Goal: Task Accomplishment & Management: Manage account settings

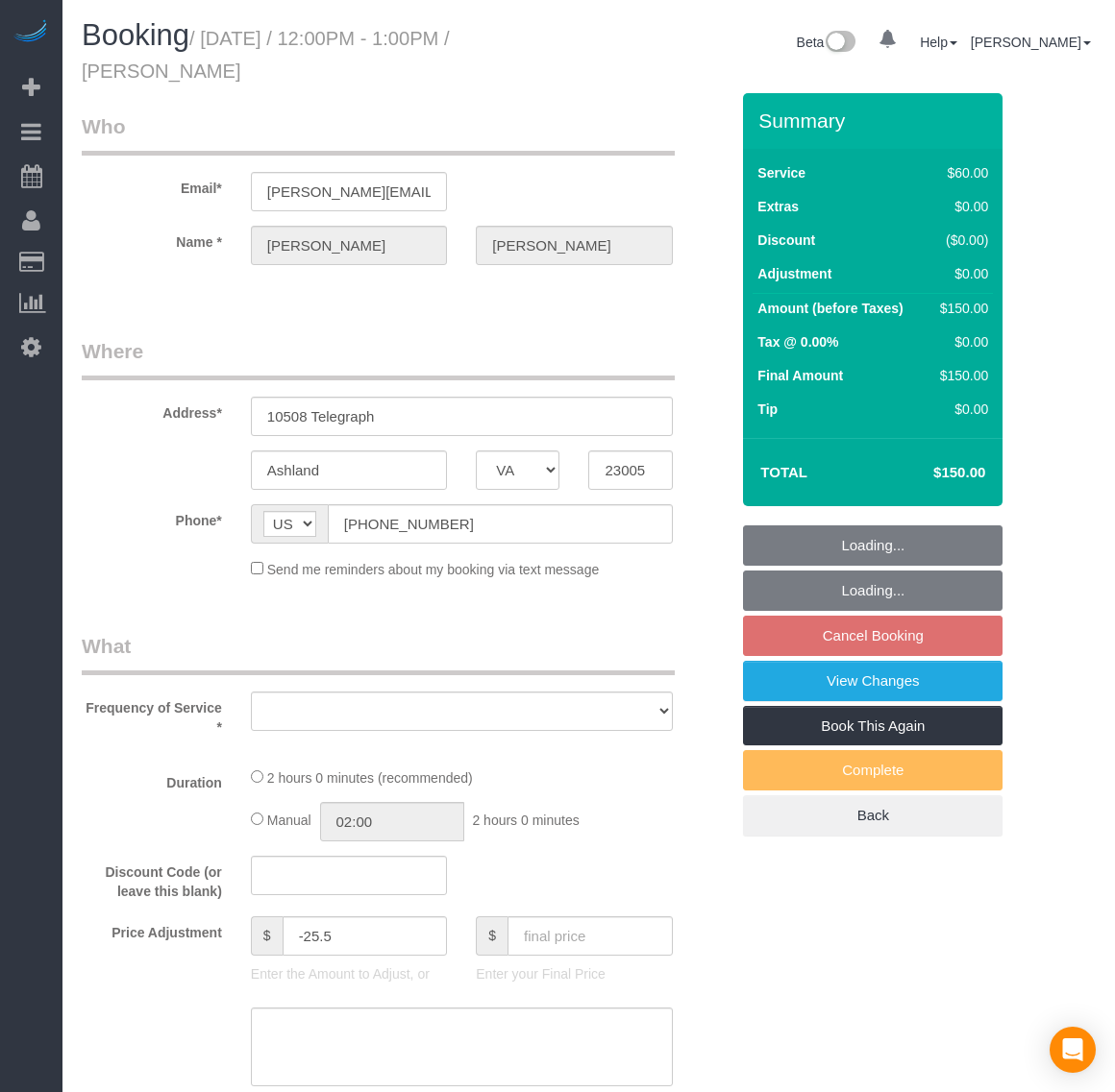
select select "VA"
select select "string:fspay-e3163935-10f0-4489-82fe-1f640da90b82"
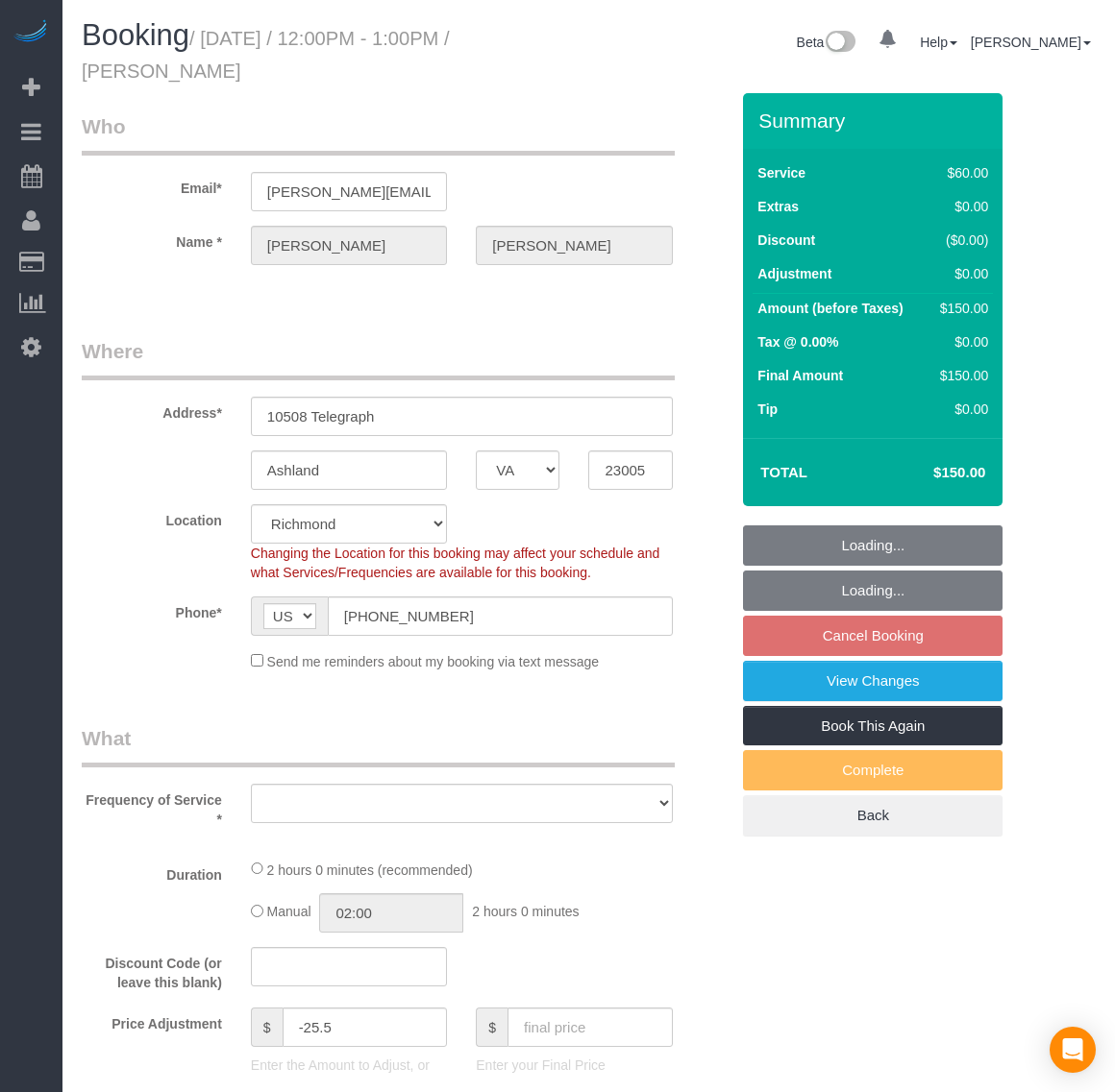
select select "object:12499"
select select "1001"
select select "2"
select select "number:4"
select select "number:24"
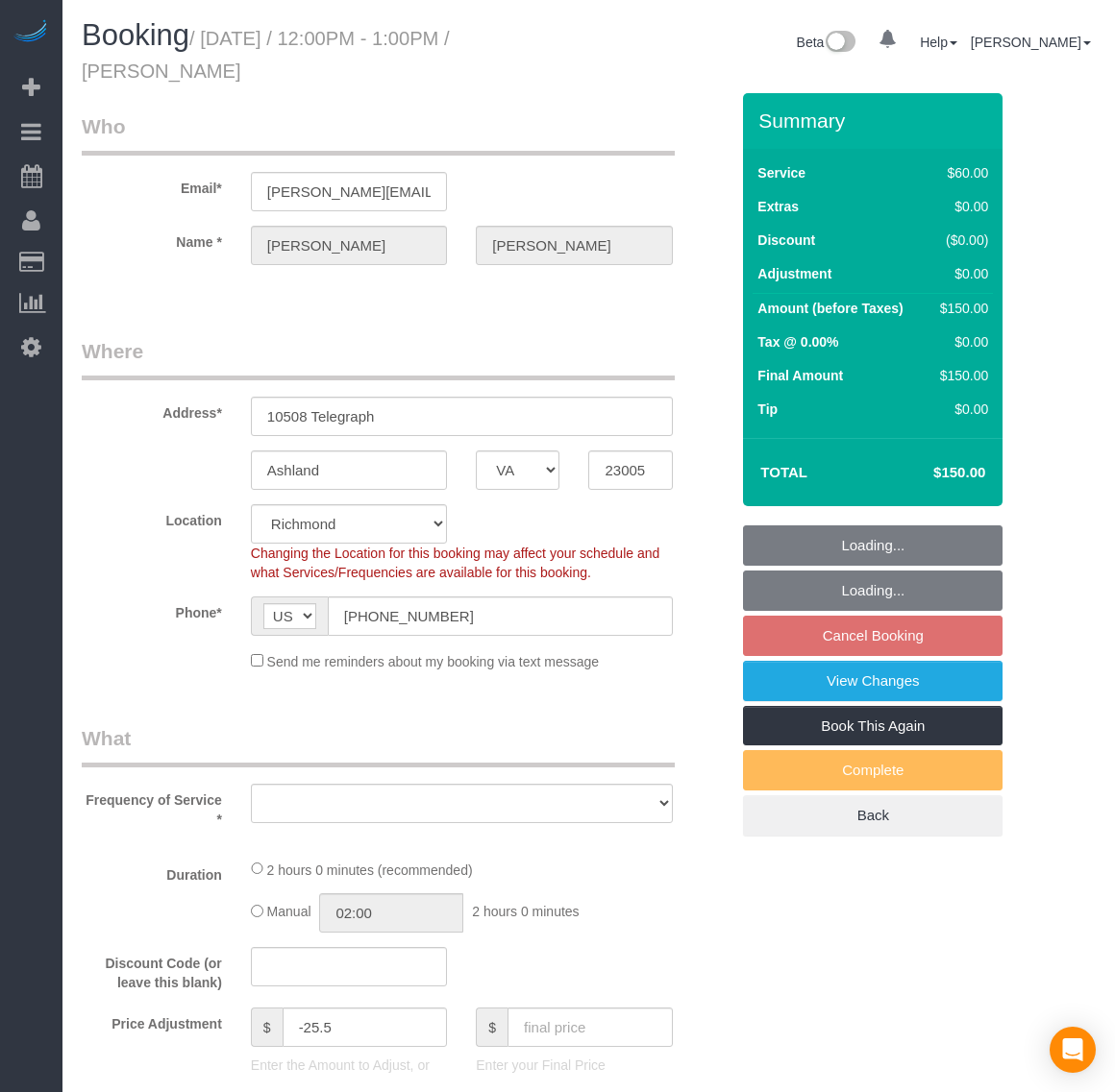
select select "number:17"
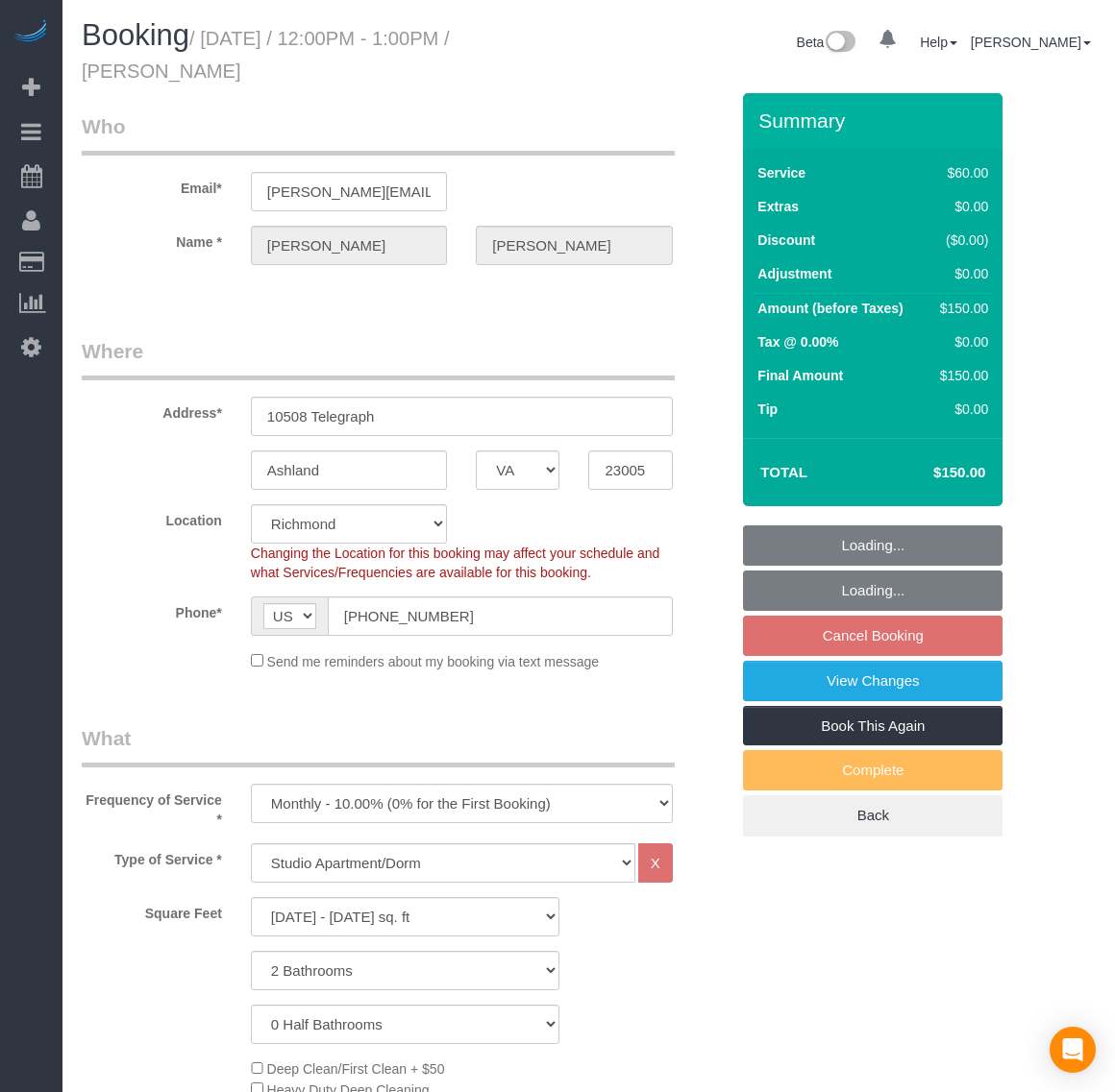
select select "1001"
select select "2"
select select "object:12951"
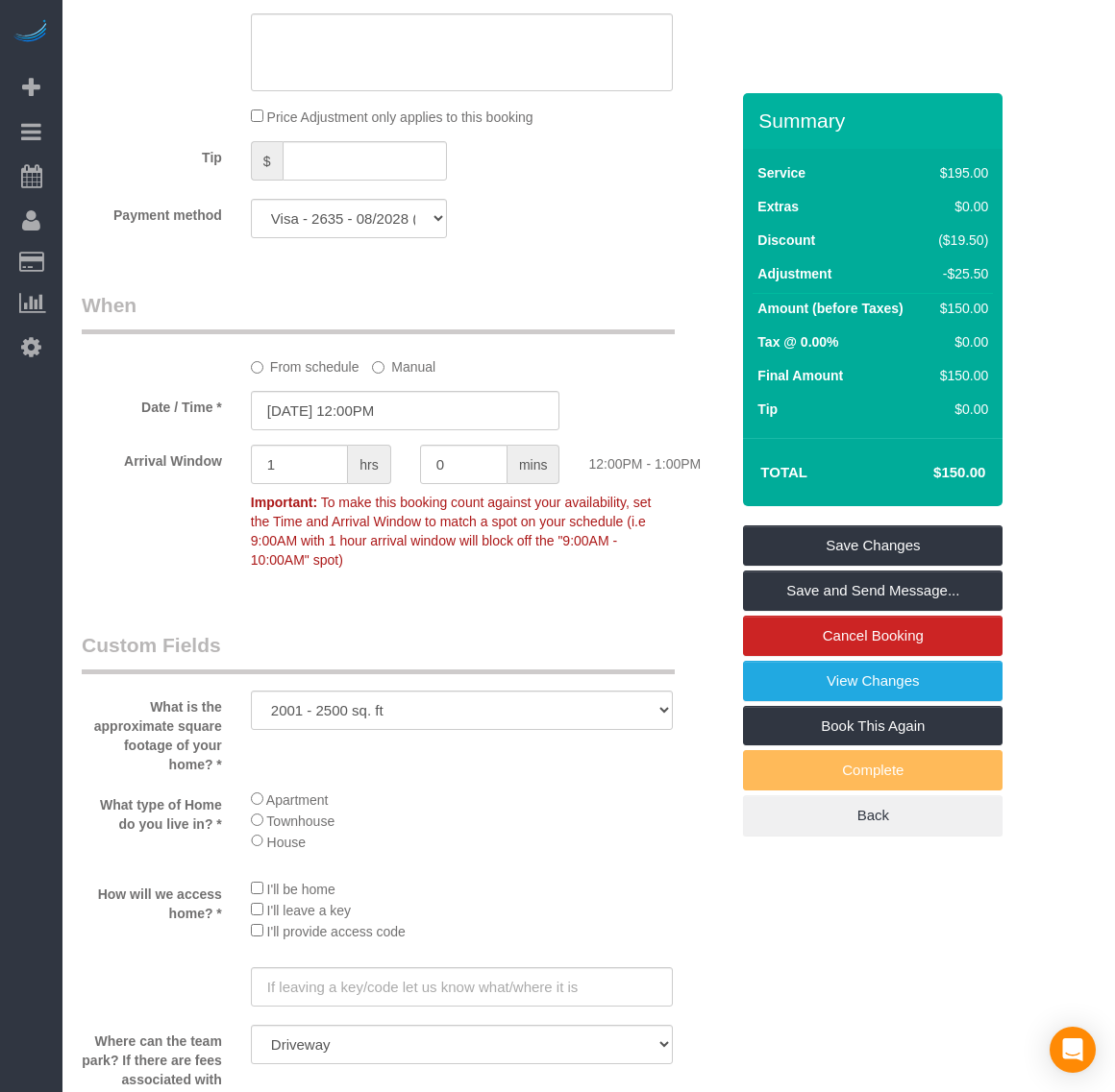
scroll to position [1801, 0]
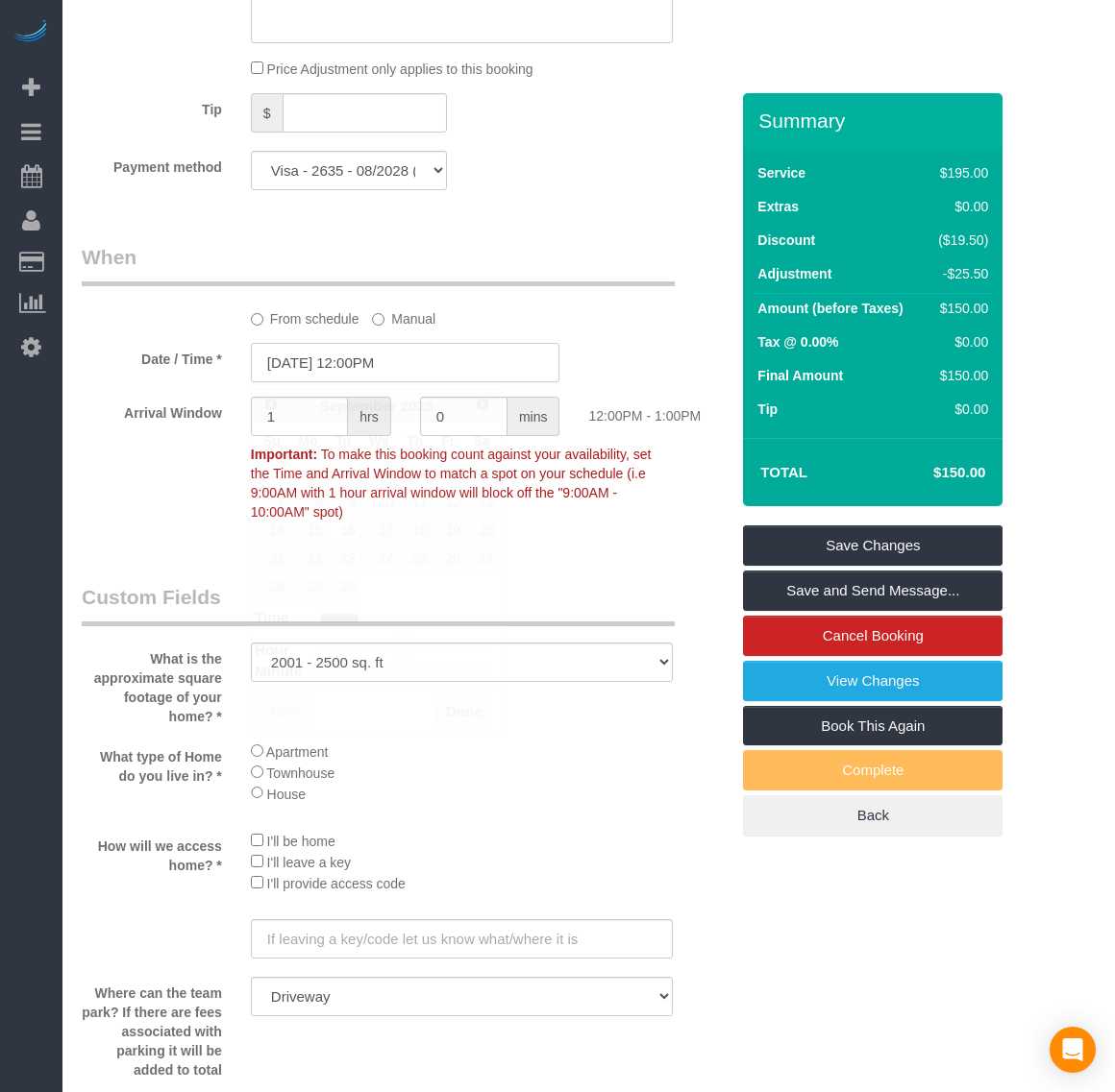
click at [285, 362] on input "[DATE] 12:00PM" at bounding box center [405, 362] width 309 height 39
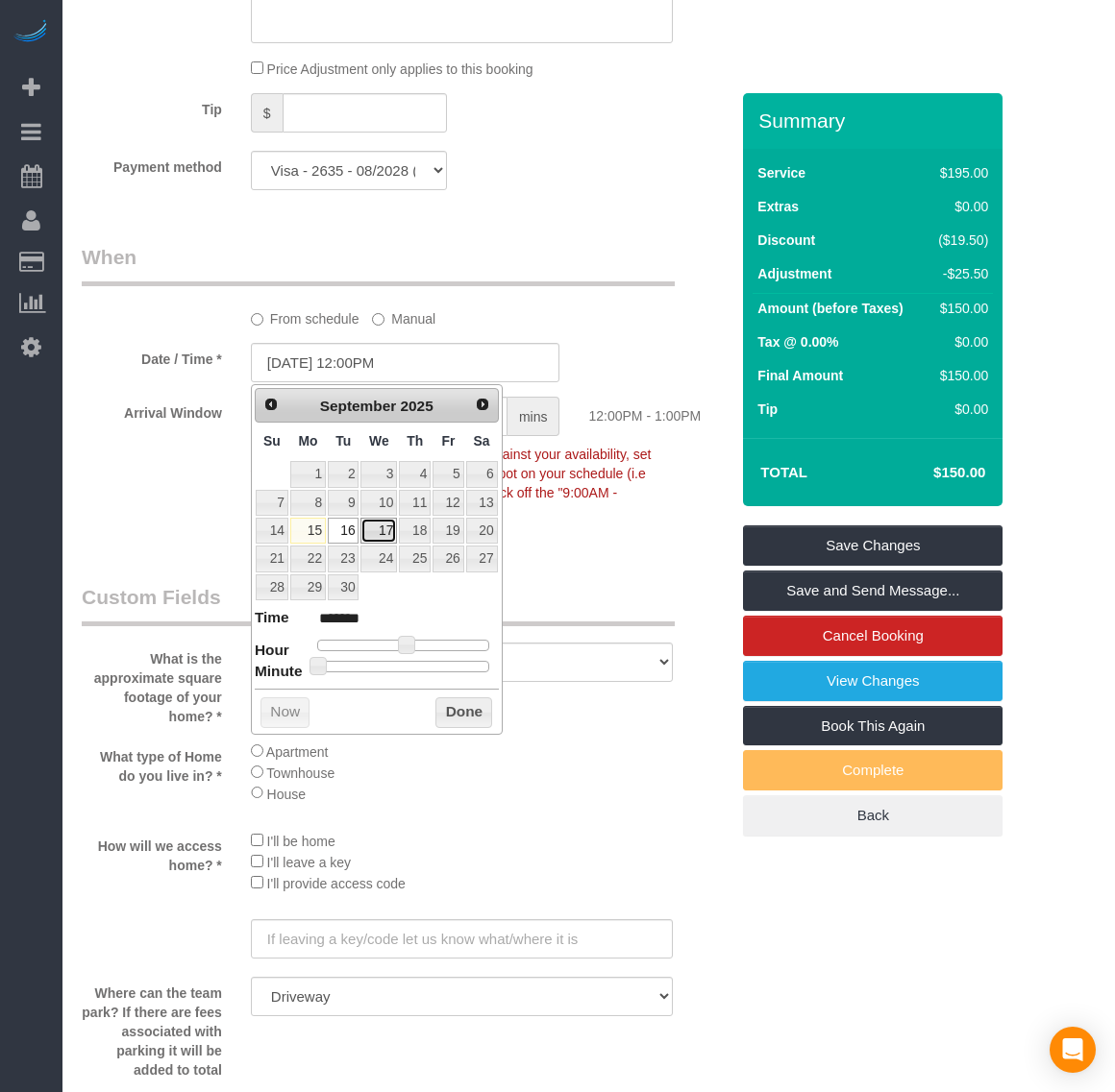
click at [380, 539] on link "17" at bounding box center [378, 530] width 36 height 26
type input "[DATE] 12:00PM"
click at [469, 724] on button "Done" at bounding box center [464, 712] width 57 height 30
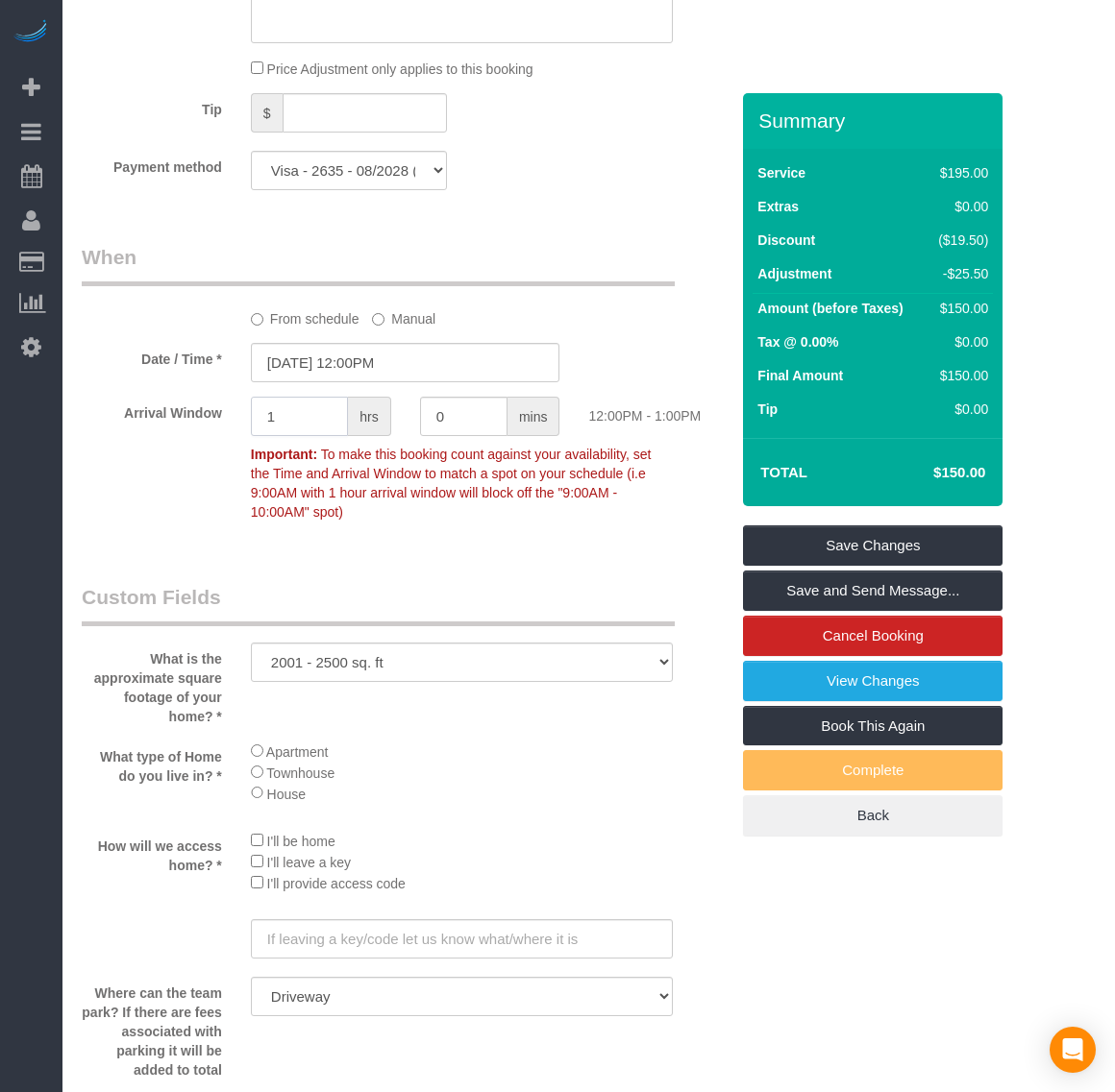
drag, startPoint x: 277, startPoint y: 415, endPoint x: 265, endPoint y: 417, distance: 12.2
click at [265, 417] on input "1" at bounding box center [299, 416] width 97 height 39
click at [538, 516] on p "Important: To make this booking count against your availability, set the Time a…" at bounding box center [462, 480] width 451 height 82
drag, startPoint x: 280, startPoint y: 424, endPoint x: 266, endPoint y: 428, distance: 14.6
click at [266, 428] on input "2" at bounding box center [299, 416] width 97 height 39
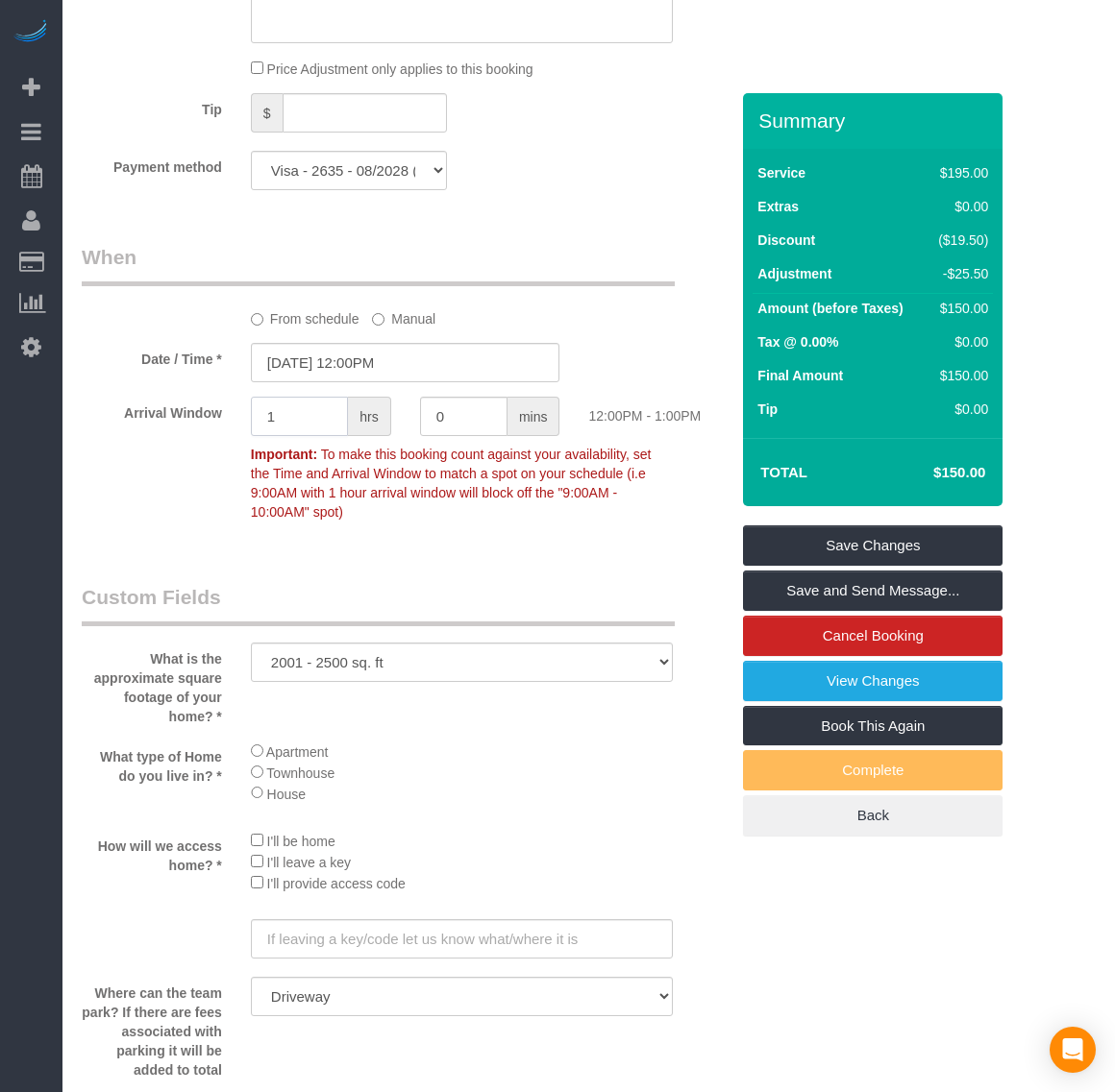
type input "1"
drag, startPoint x: 539, startPoint y: 557, endPoint x: 568, endPoint y: 545, distance: 31.4
click at [541, 555] on div "Who Email* [PERSON_NAME][EMAIL_ADDRESS][PERSON_NAME][DOMAIN_NAME] Name * [PERSO…" at bounding box center [405, 164] width 676 height 3743
click at [849, 536] on link "Save Changes" at bounding box center [872, 545] width 259 height 40
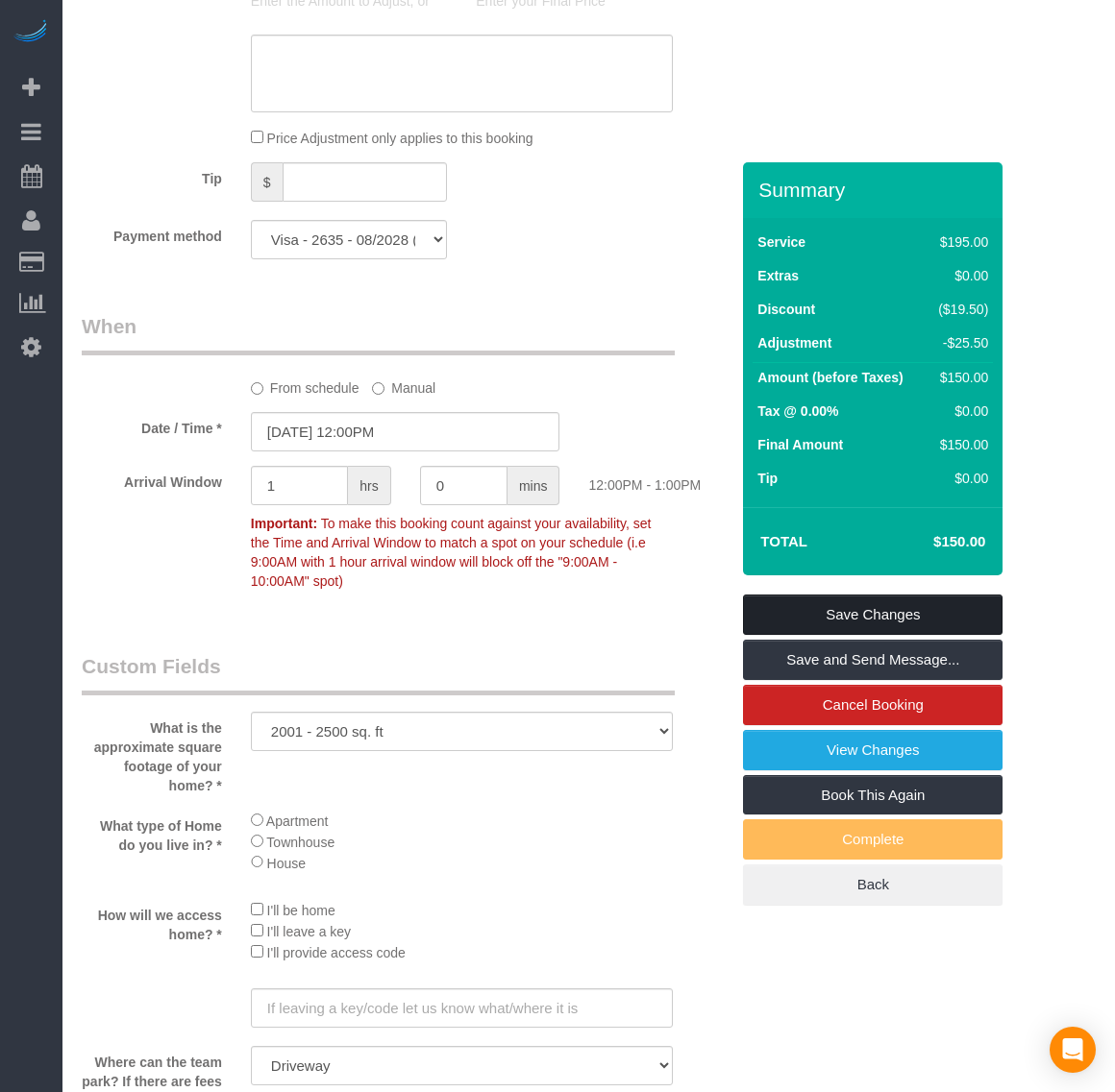
scroll to position [2455, 0]
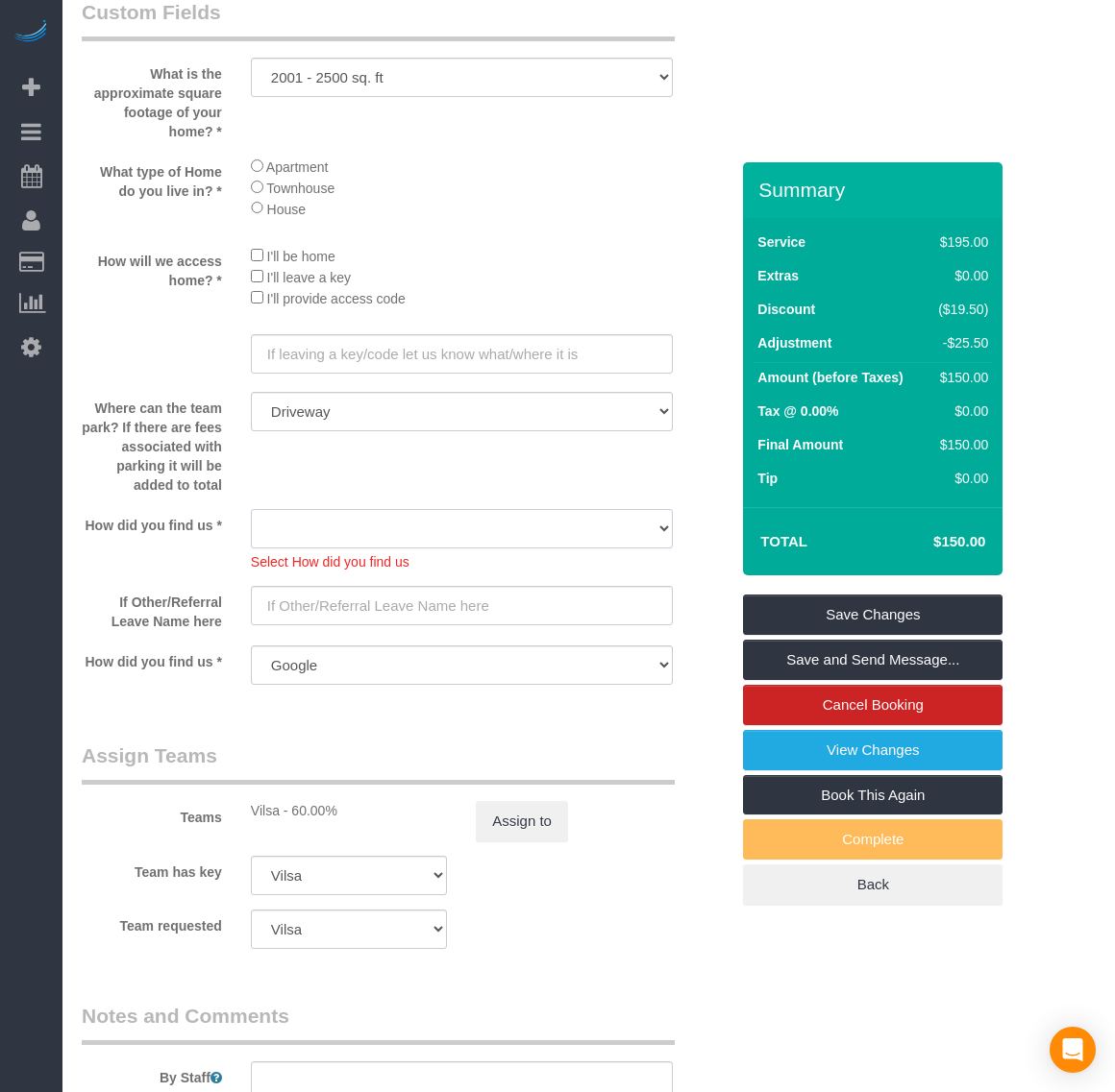
click at [417, 529] on select "Yelp Google Twitter Instagram Nextdoor Facebook Returning Customer Craigslist R…" at bounding box center [461, 528] width 421 height 39
select select "number:41"
click at [251, 511] on select "Yelp Google Twitter Instagram Nextdoor Facebook Returning Customer Craigslist R…" at bounding box center [461, 528] width 421 height 39
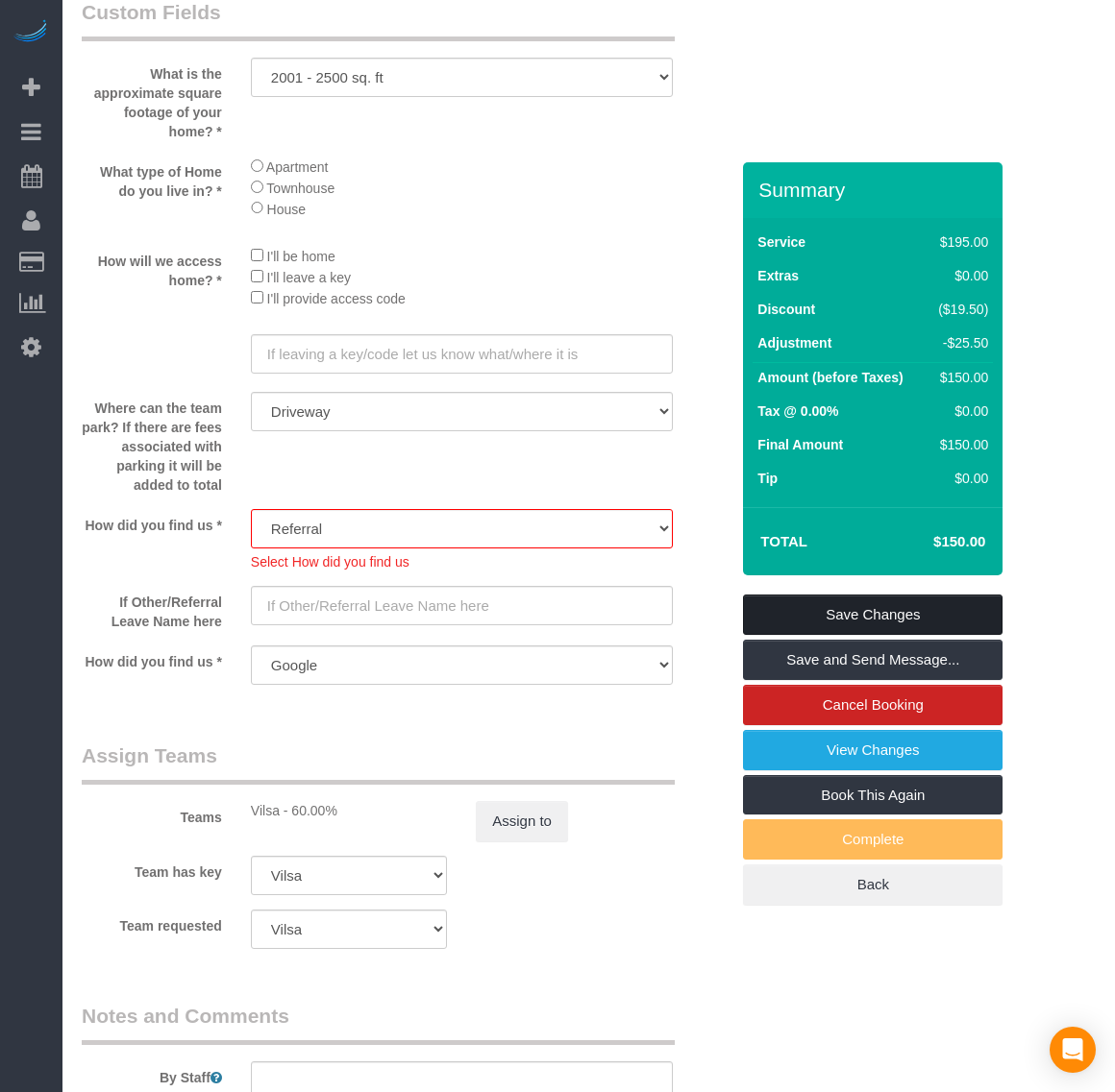
click at [919, 625] on link "Save Changes" at bounding box center [872, 614] width 259 height 40
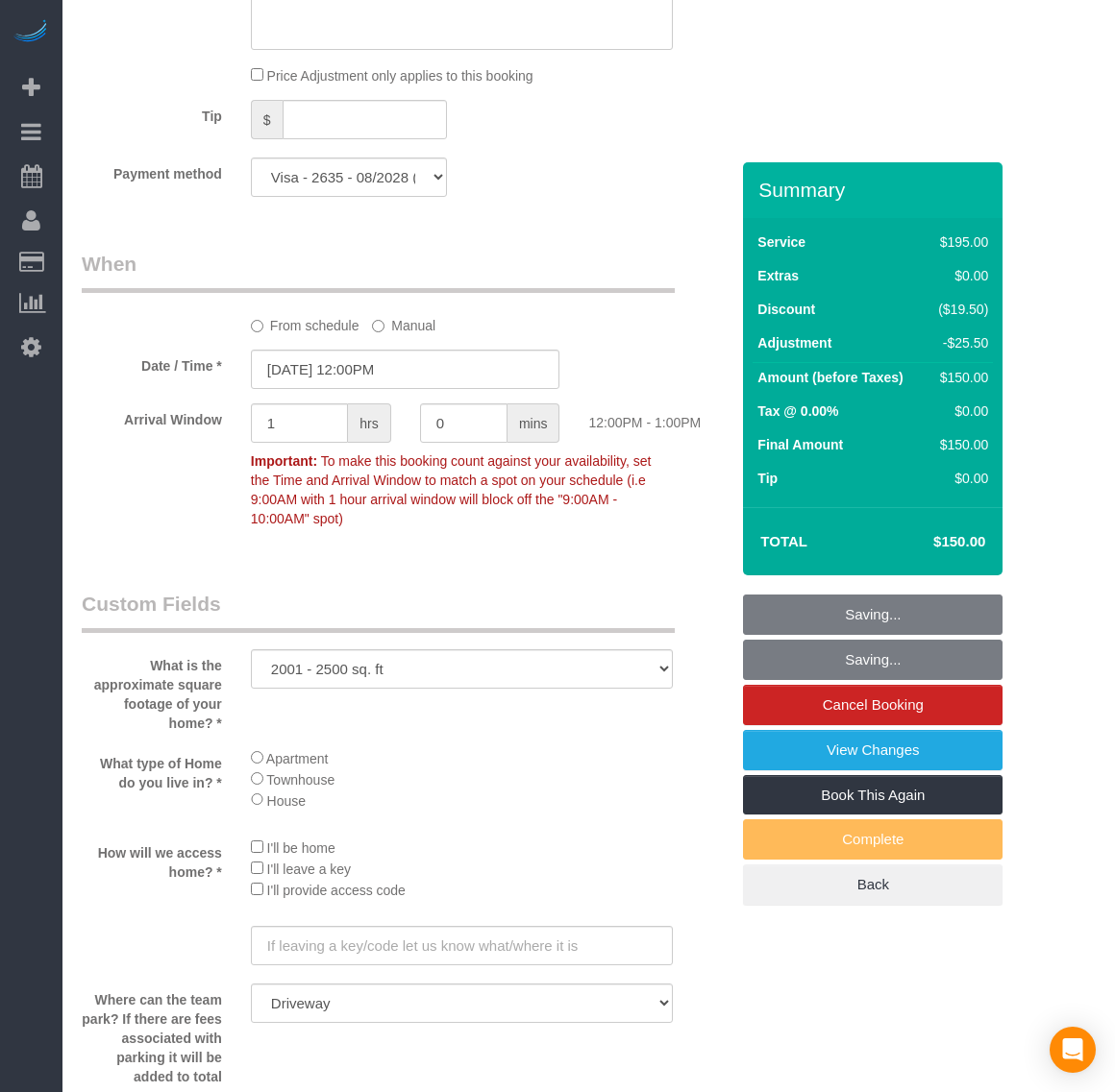
scroll to position [1375, 0]
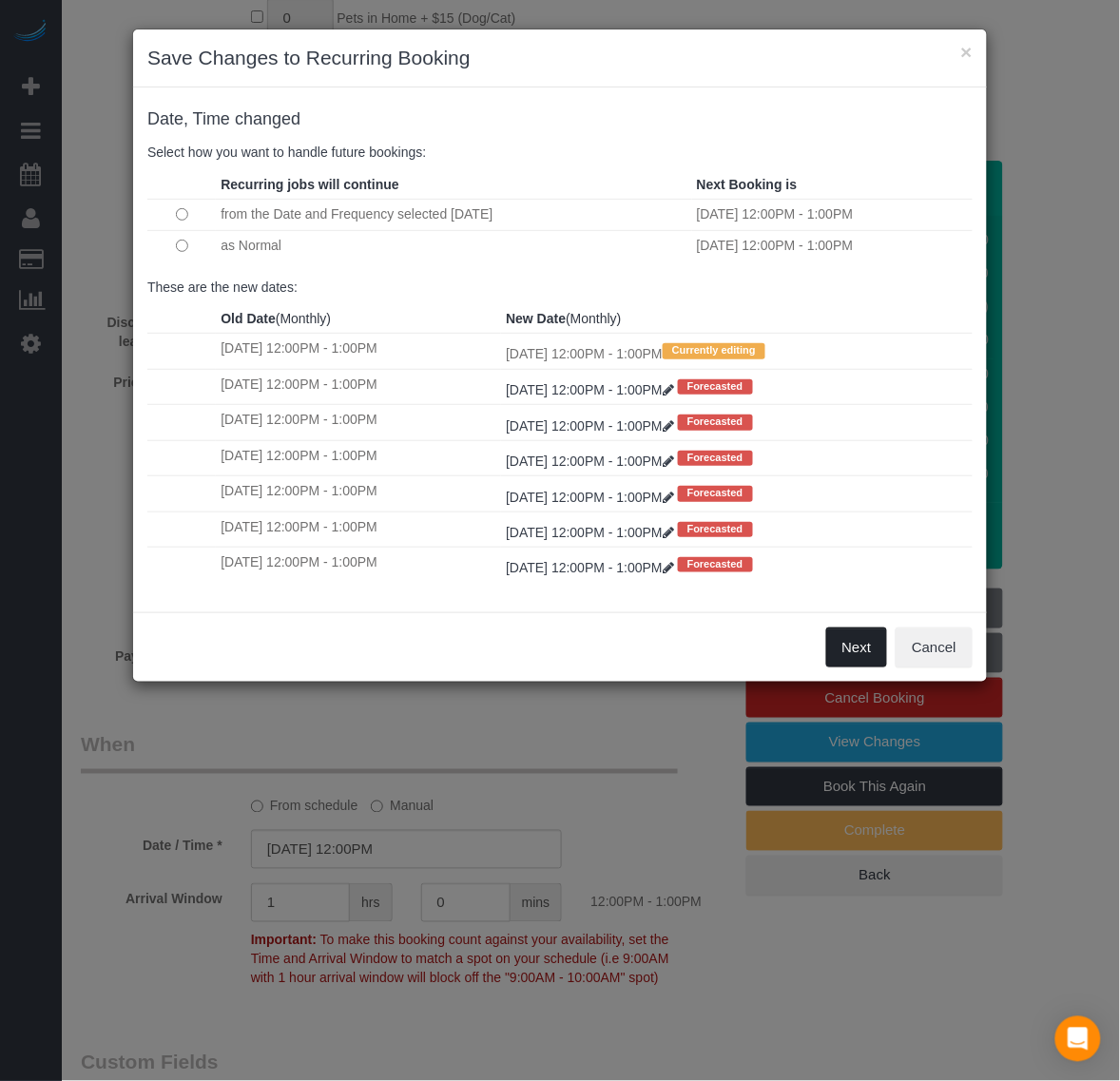
drag, startPoint x: 852, startPoint y: 648, endPoint x: 825, endPoint y: 635, distance: 30.0
click at [848, 646] on button "Next" at bounding box center [858, 647] width 62 height 40
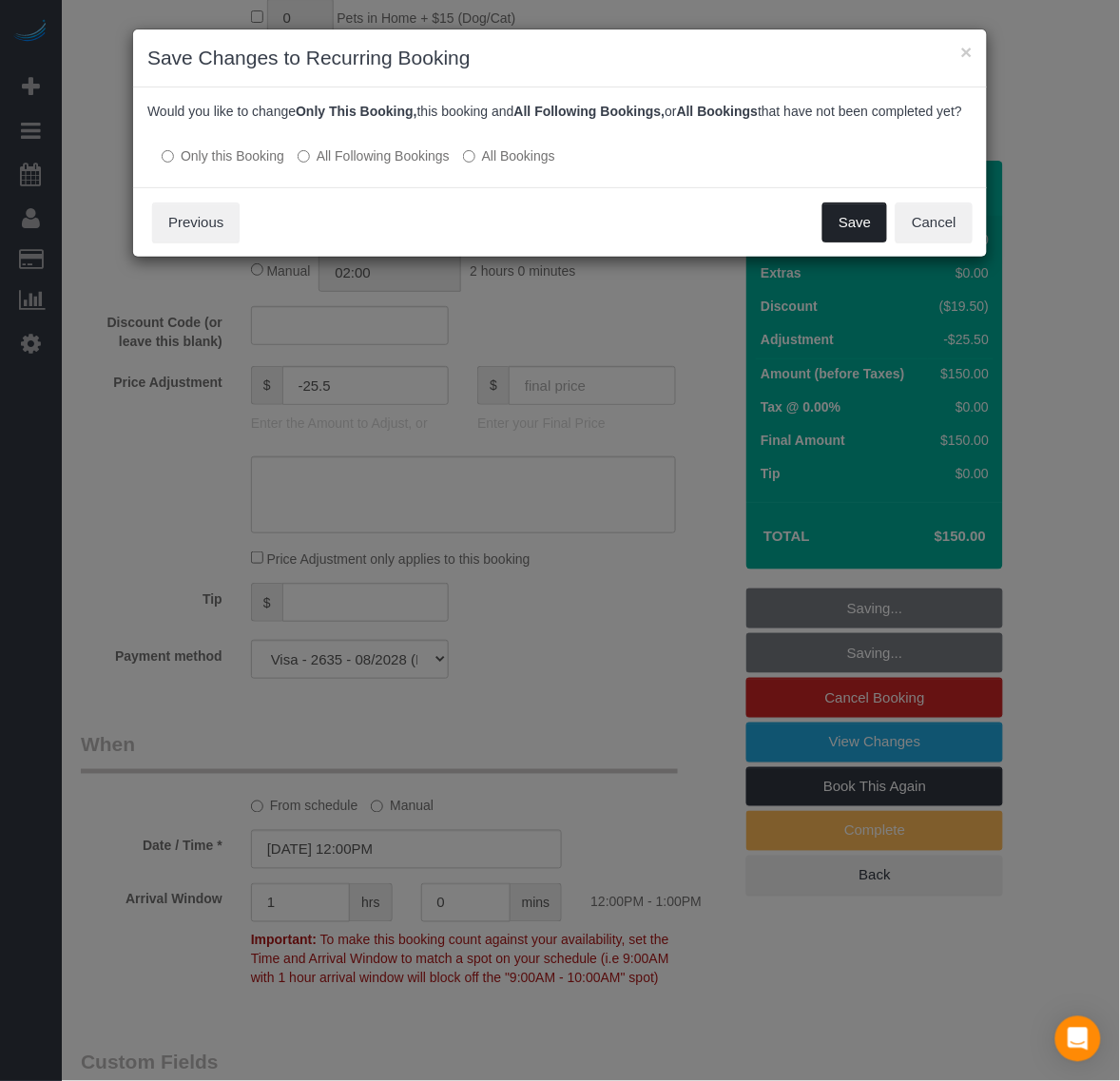
click at [856, 242] on button "Save" at bounding box center [855, 222] width 65 height 40
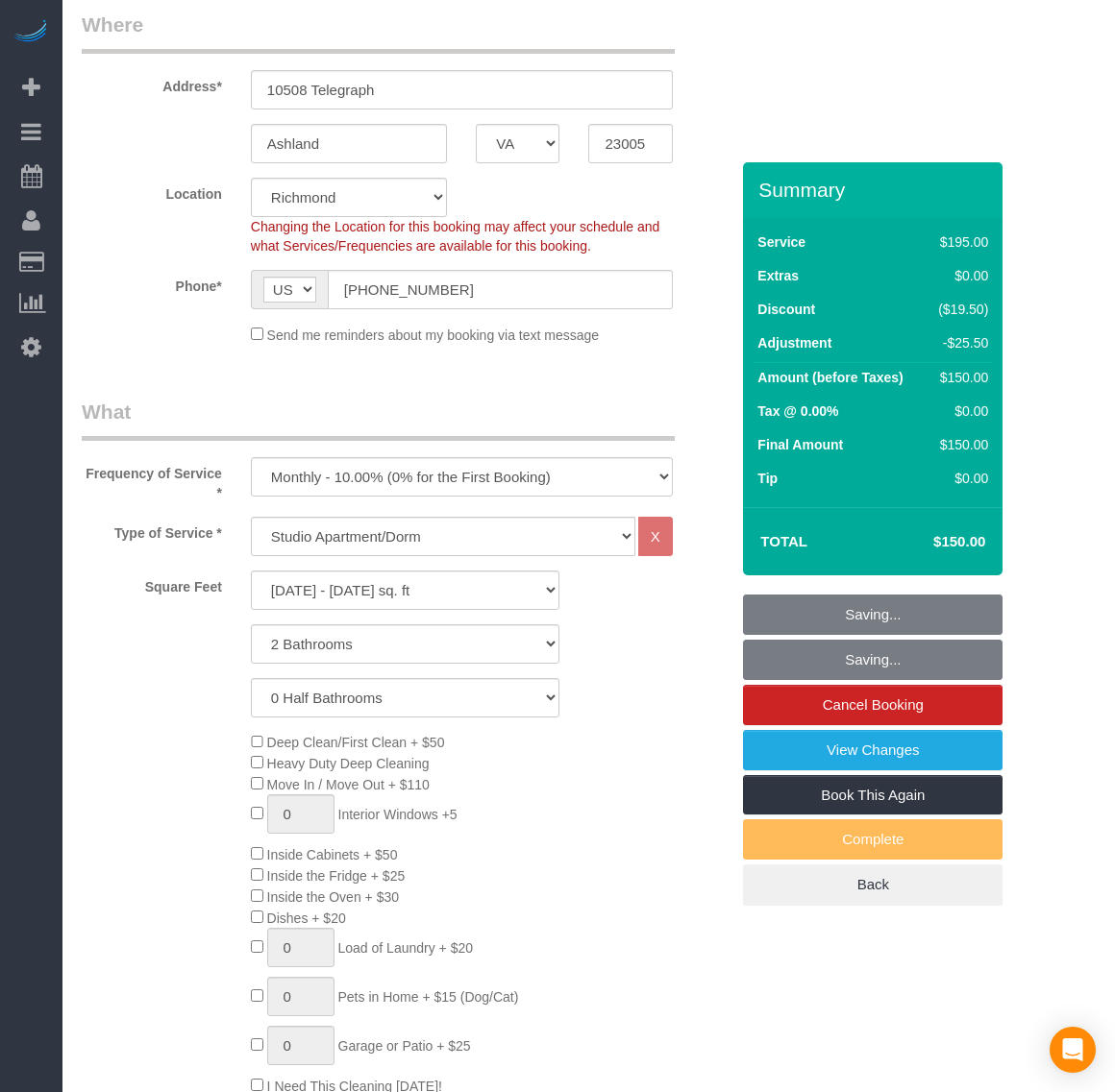
scroll to position [0, 0]
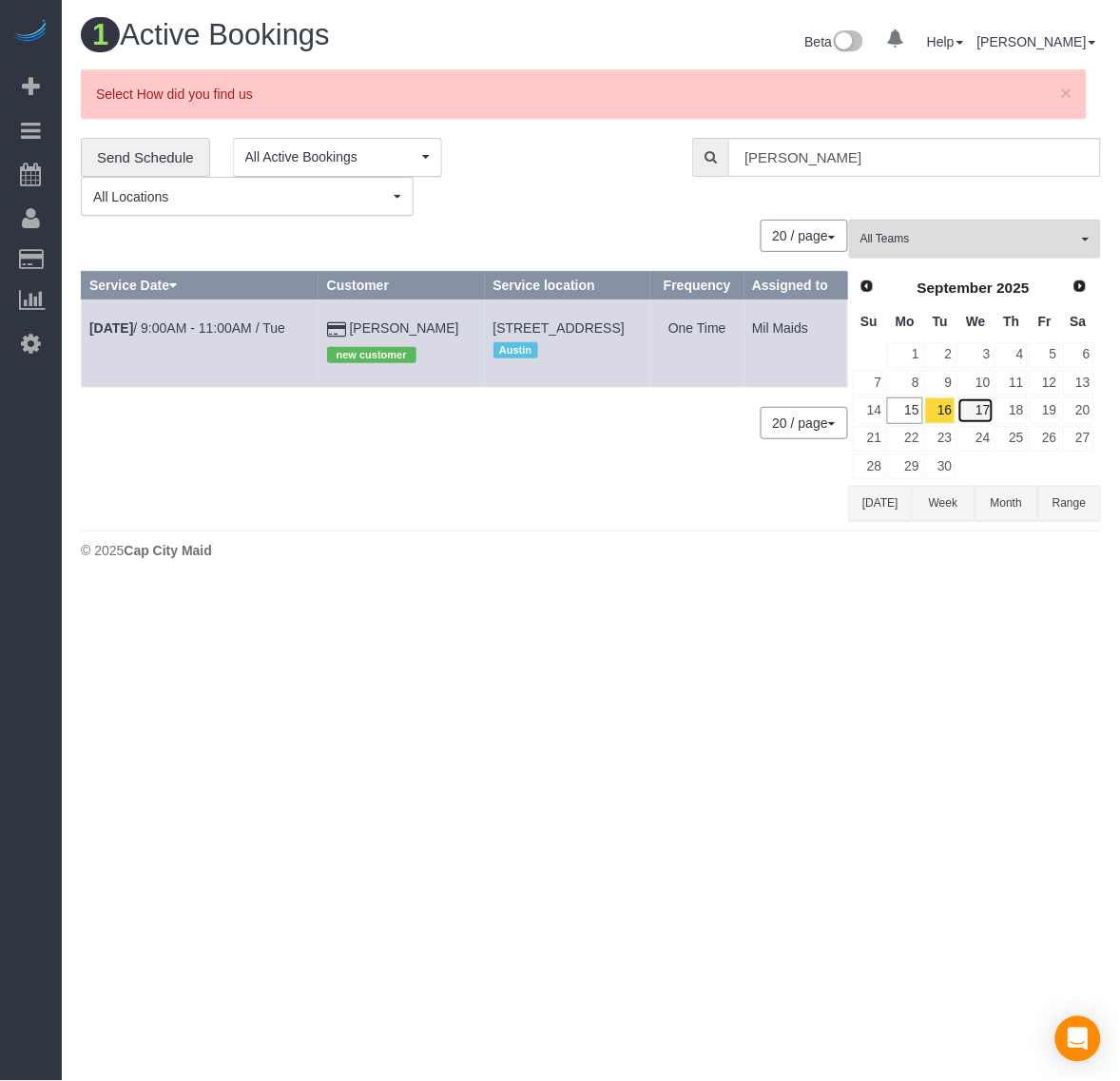
click at [976, 410] on link "17" at bounding box center [975, 410] width 36 height 25
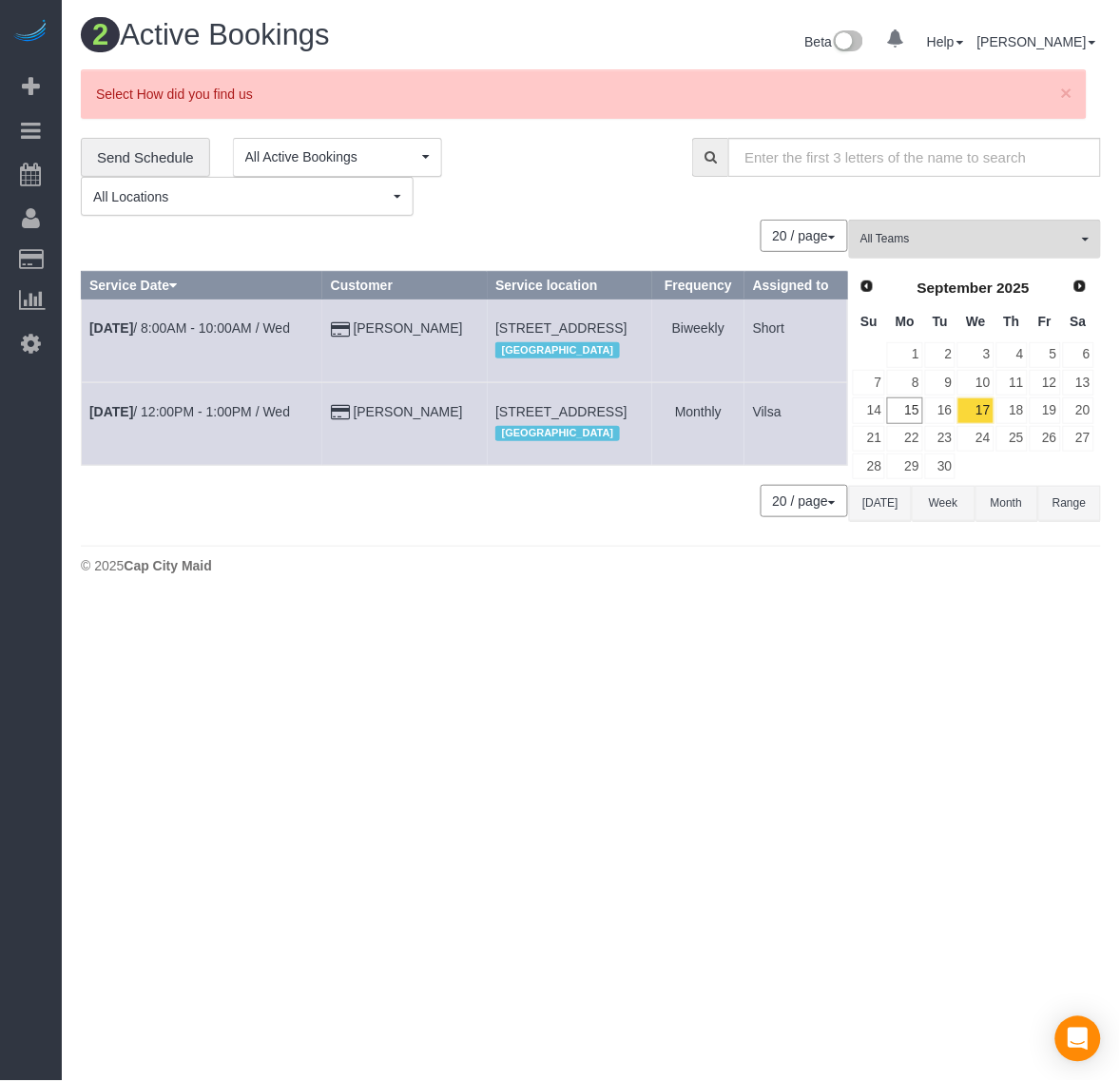
click at [1004, 425] on td "25" at bounding box center [1012, 438] width 33 height 27
click at [1009, 407] on link "18" at bounding box center [1012, 410] width 31 height 25
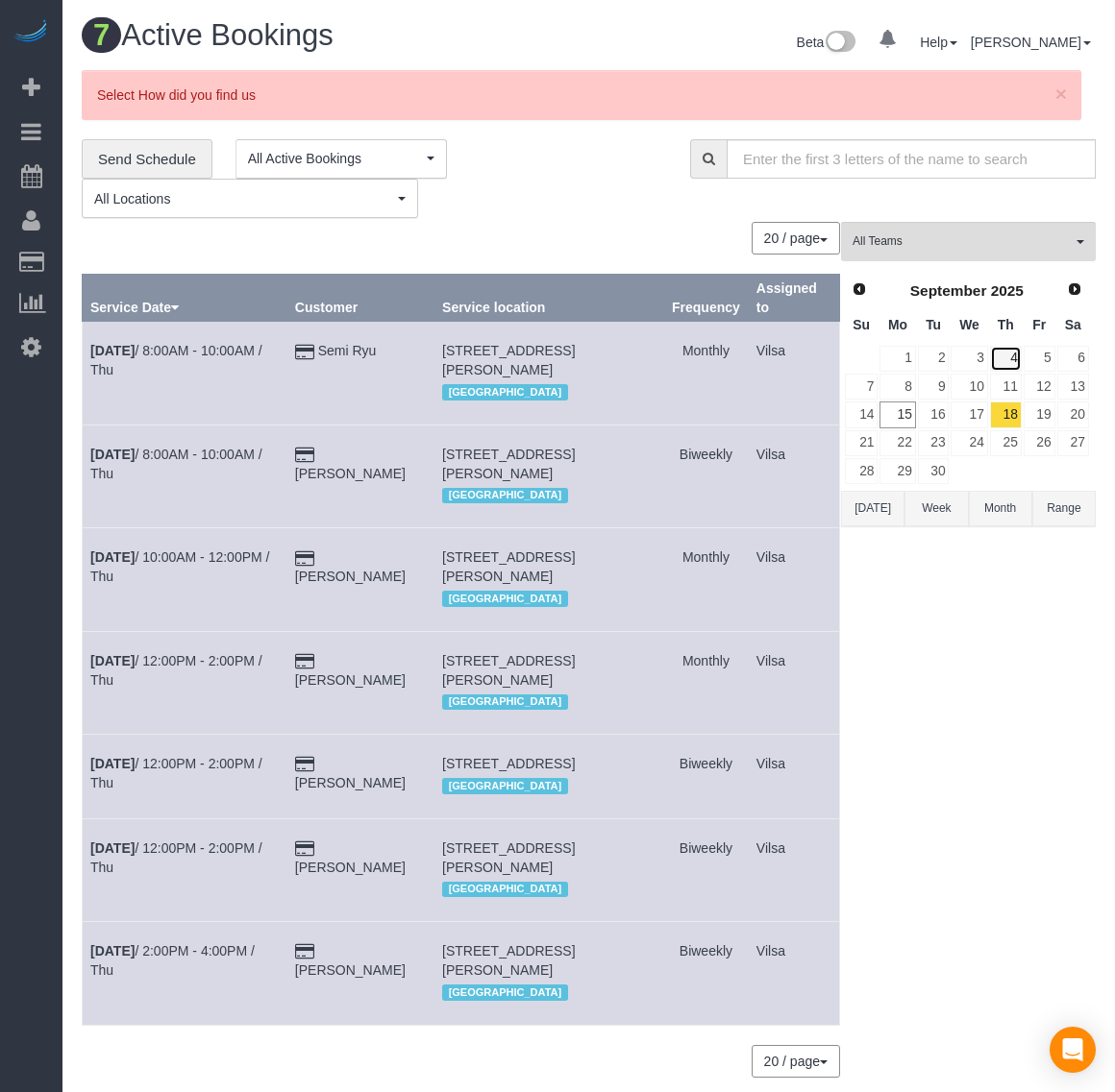
click at [1011, 358] on link "4" at bounding box center [1005, 358] width 31 height 26
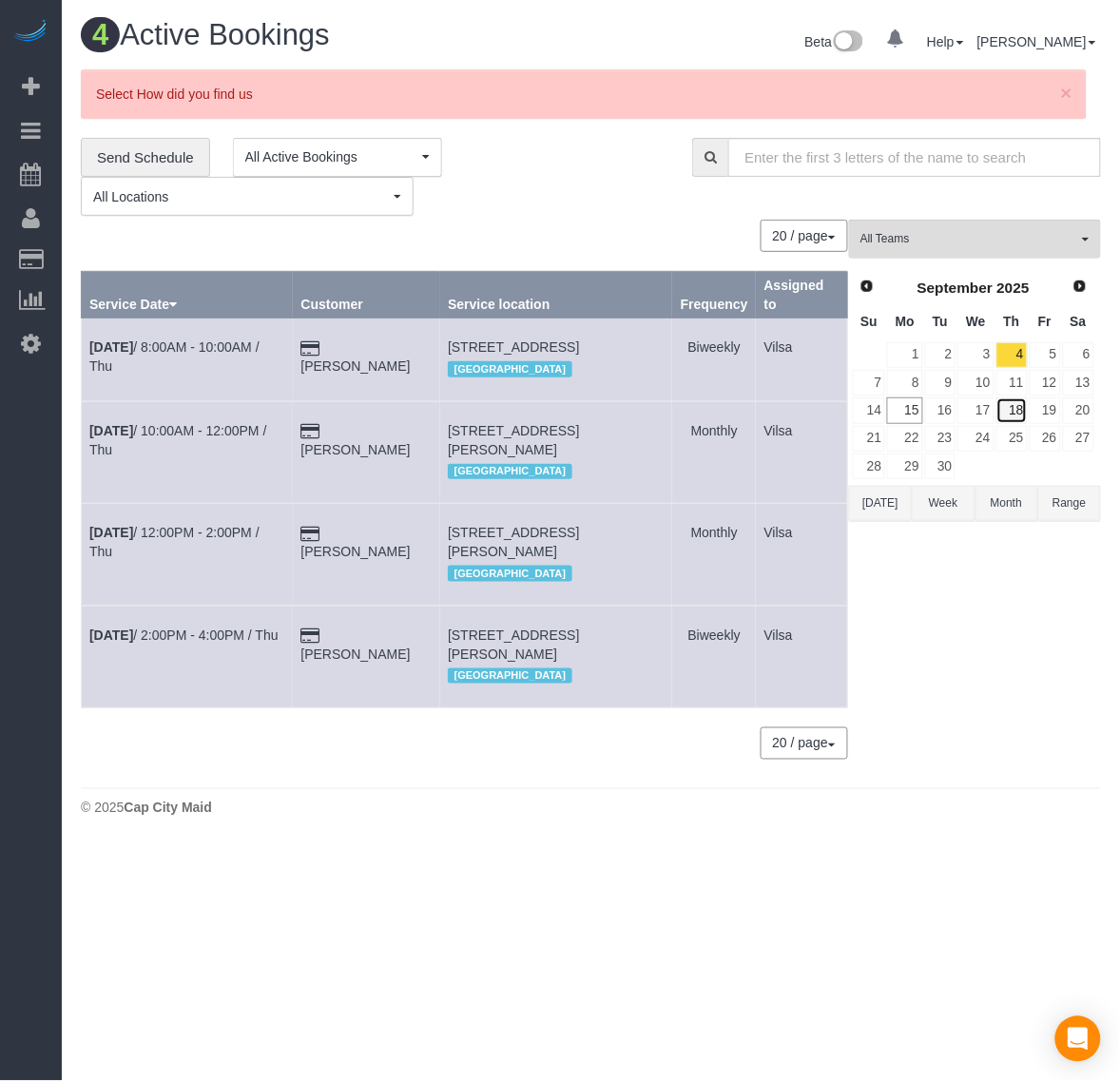
click at [1016, 414] on link "18" at bounding box center [1012, 410] width 31 height 25
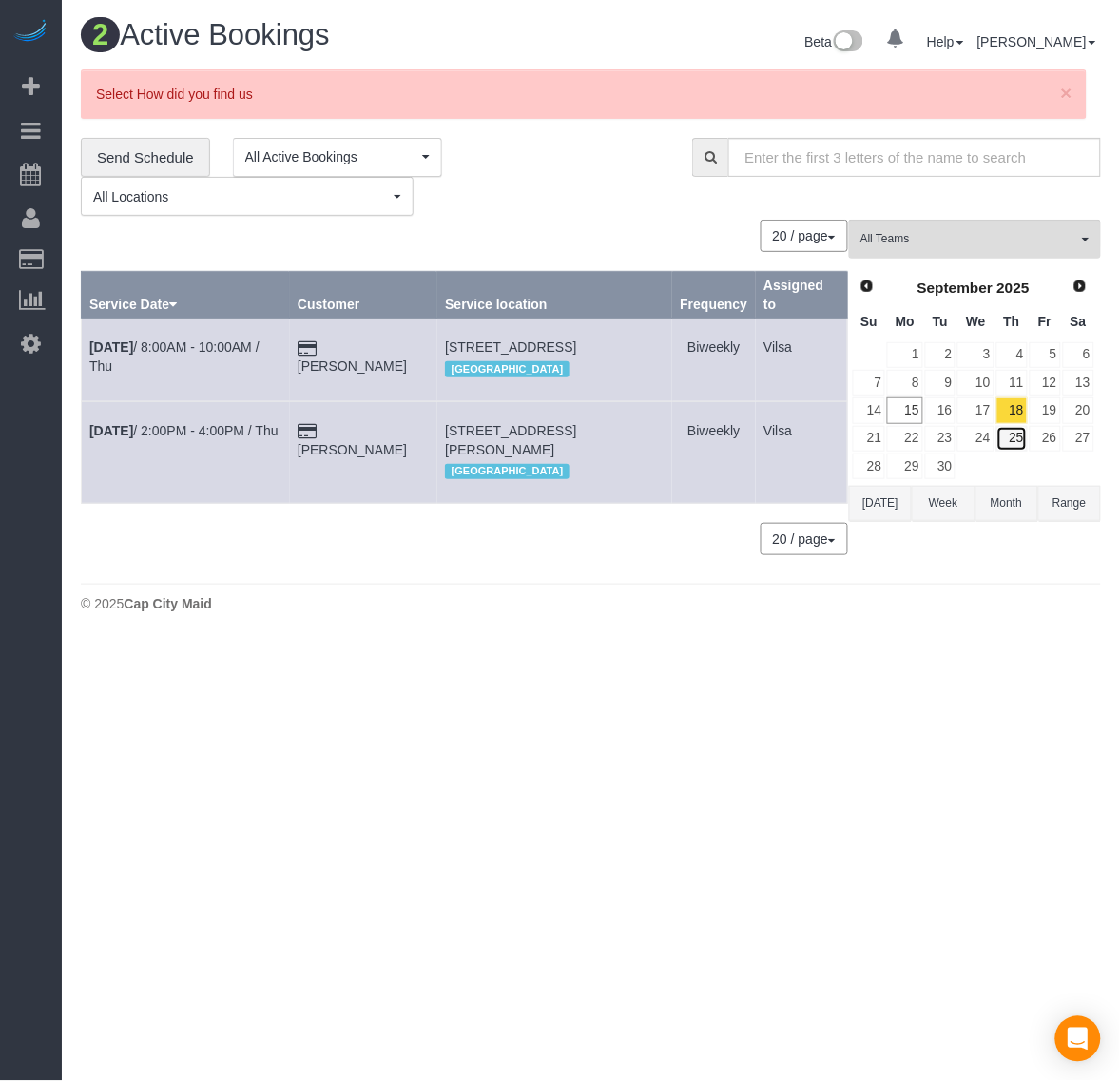
click at [1009, 435] on link "25" at bounding box center [1012, 438] width 31 height 25
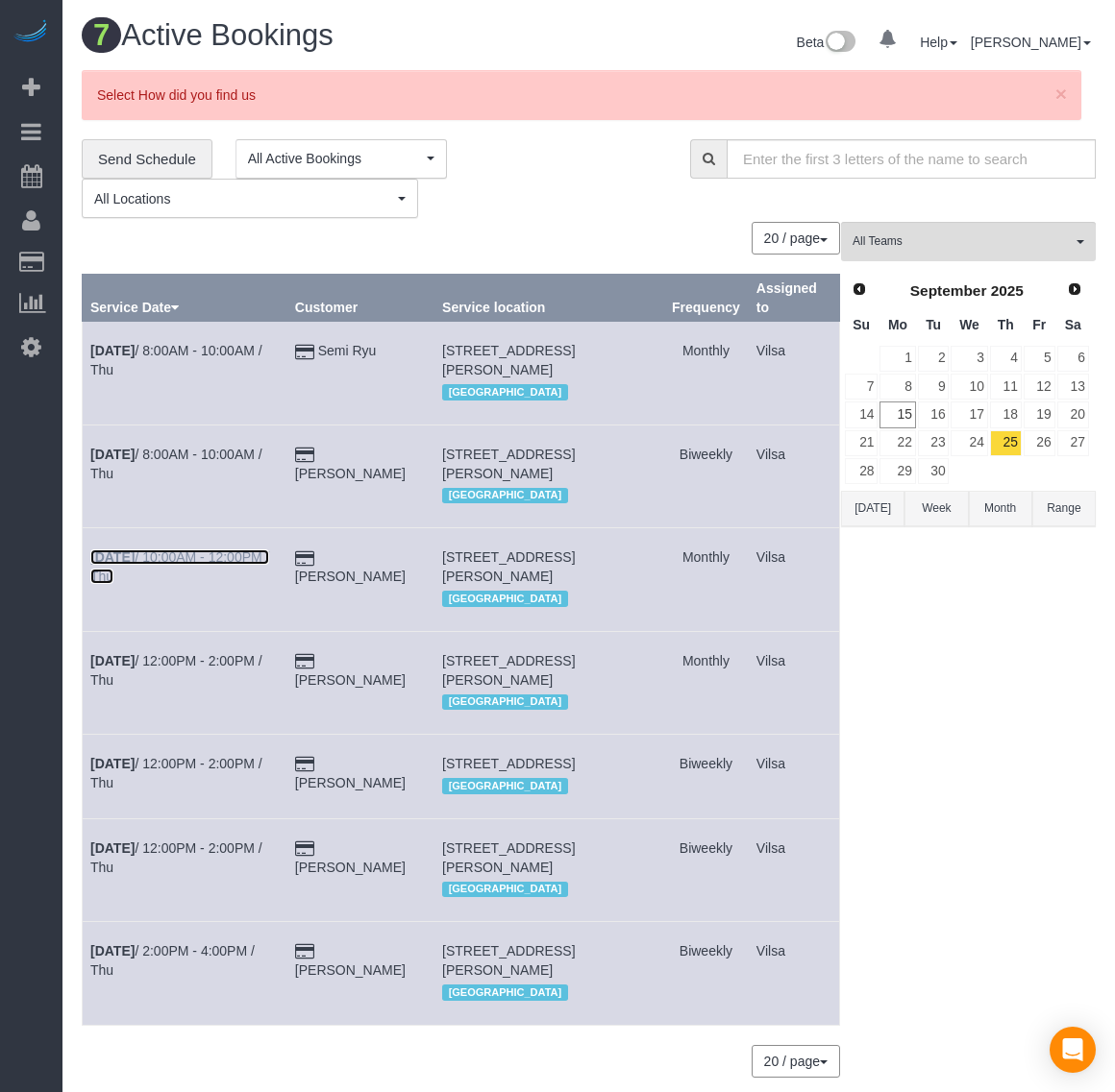
click at [97, 559] on b "[DATE]" at bounding box center [112, 557] width 44 height 16
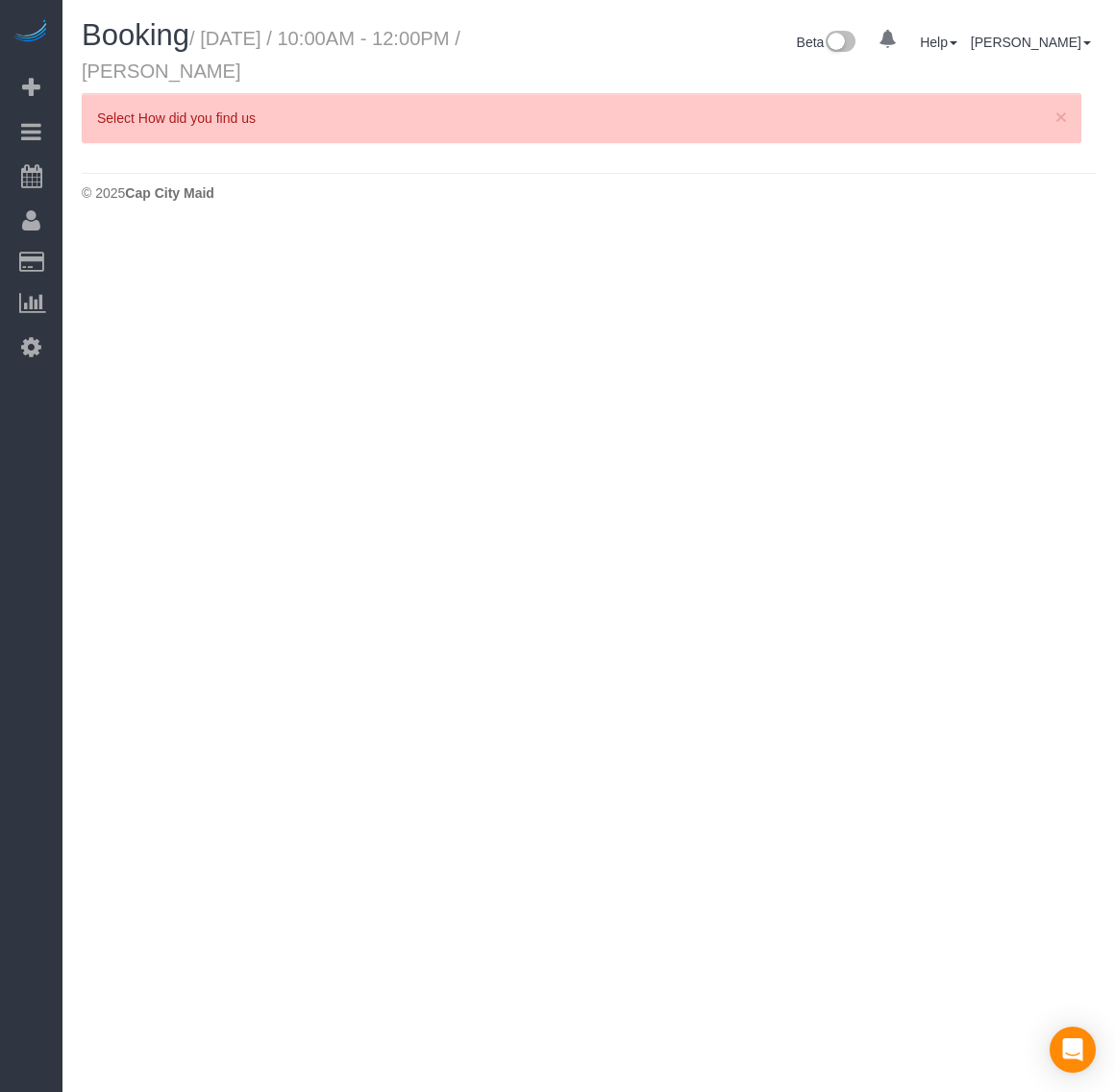
select select "VA"
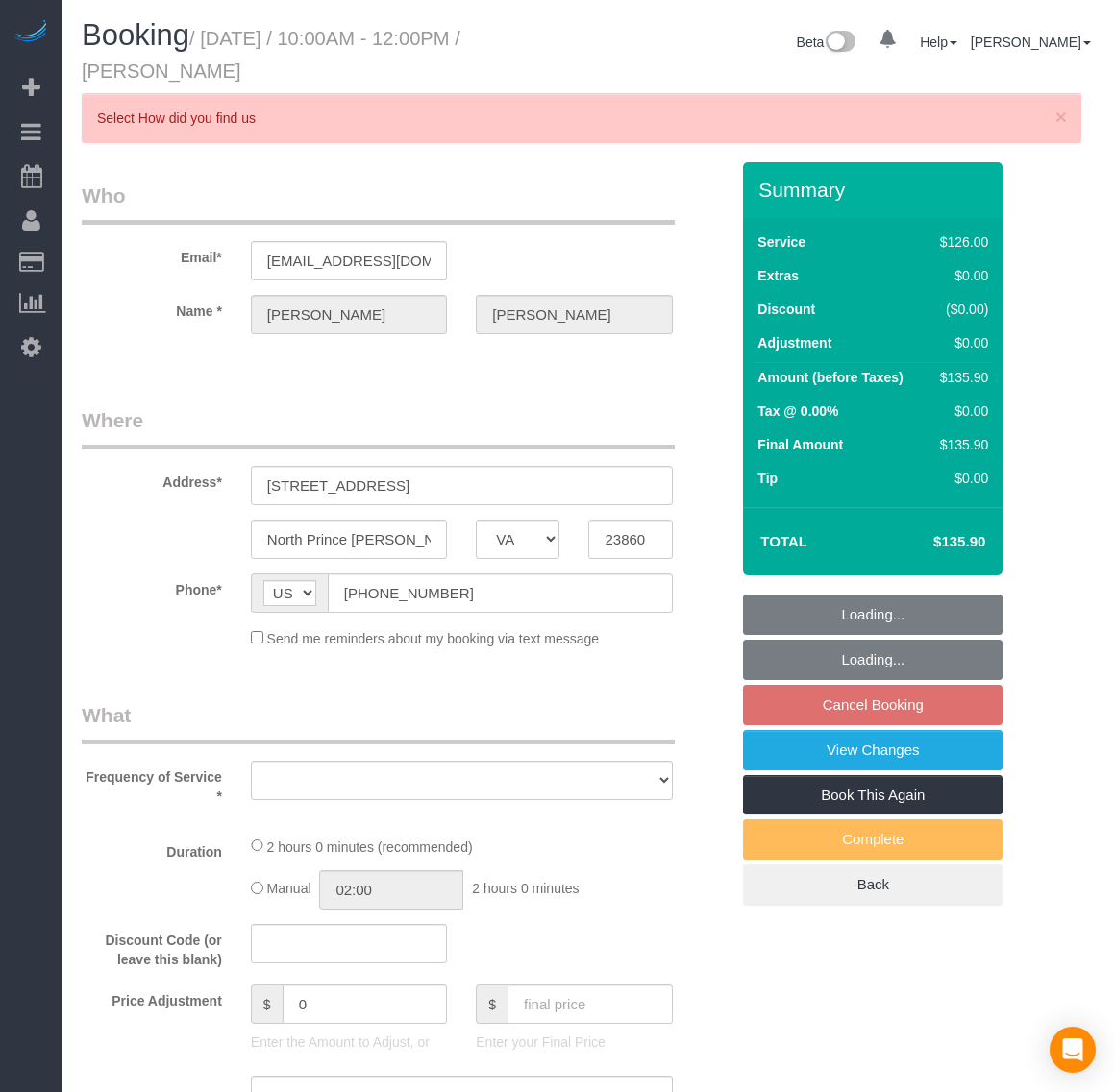
select select "string:fspay-f50de6e2-2fe6-4d54-98c1-17c2e1bdbf5f"
select select "spot169"
select select "number:4"
select select "number:24"
select select "number:17"
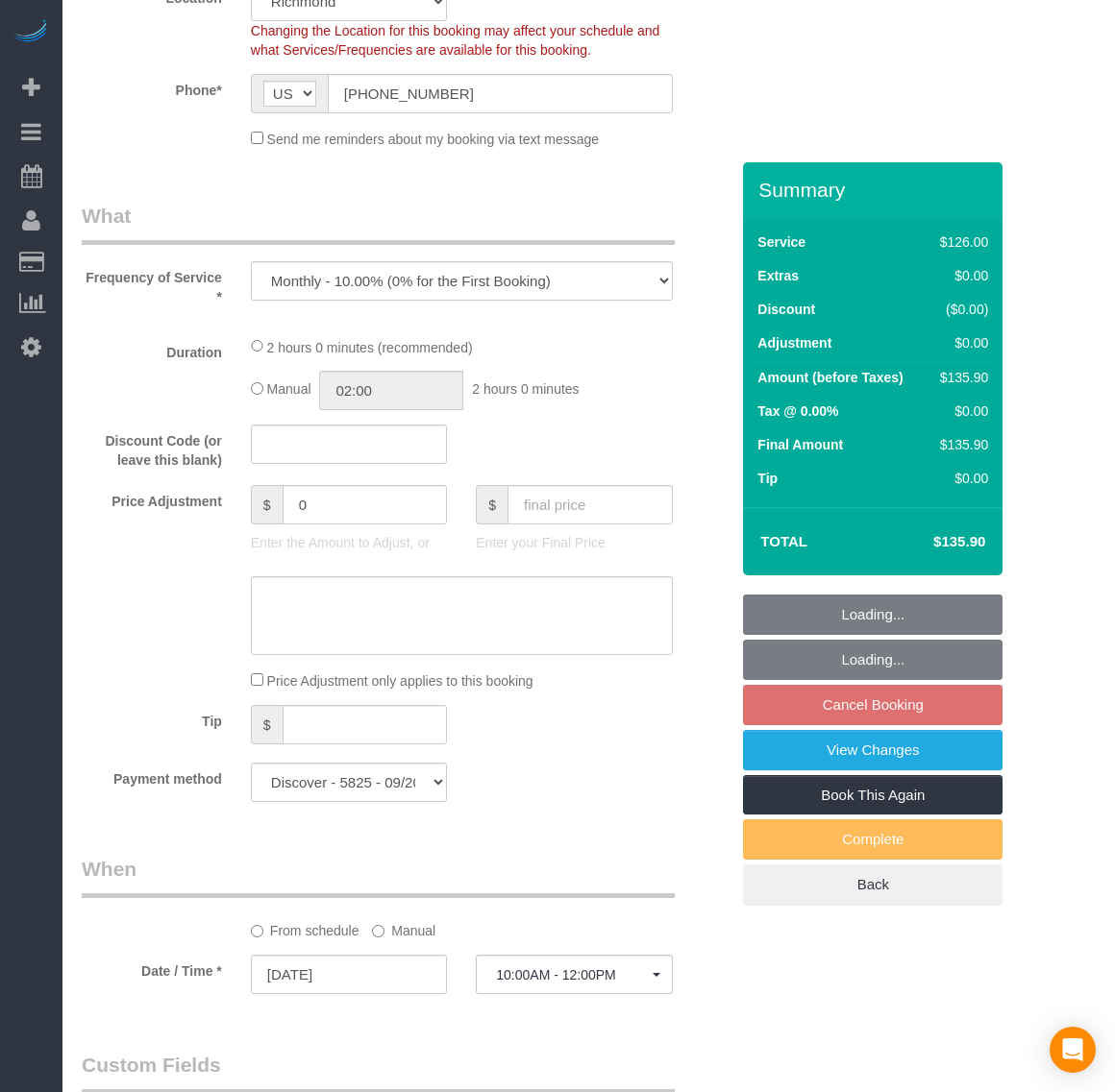
select select "object:14150"
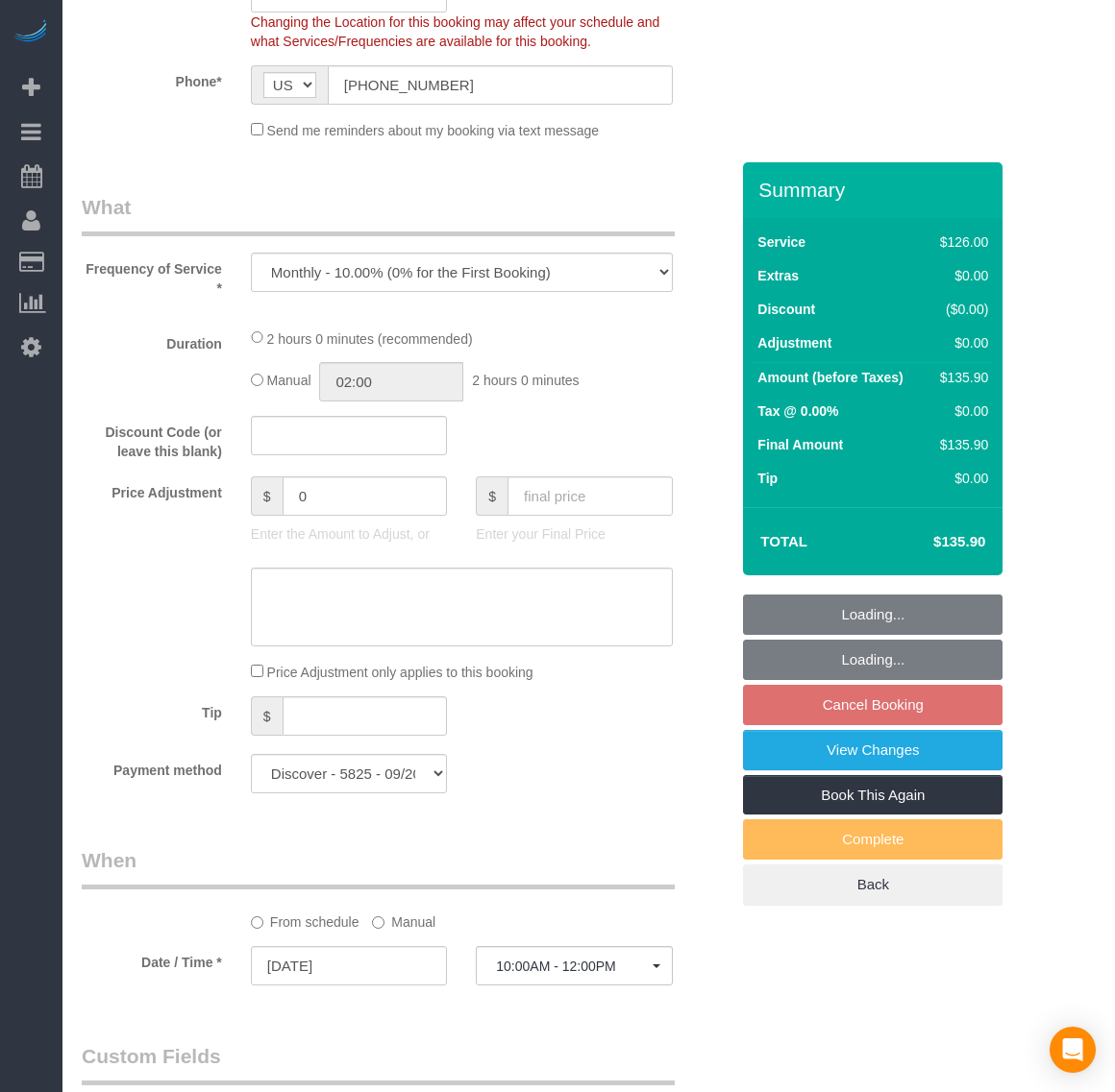
select select "2001"
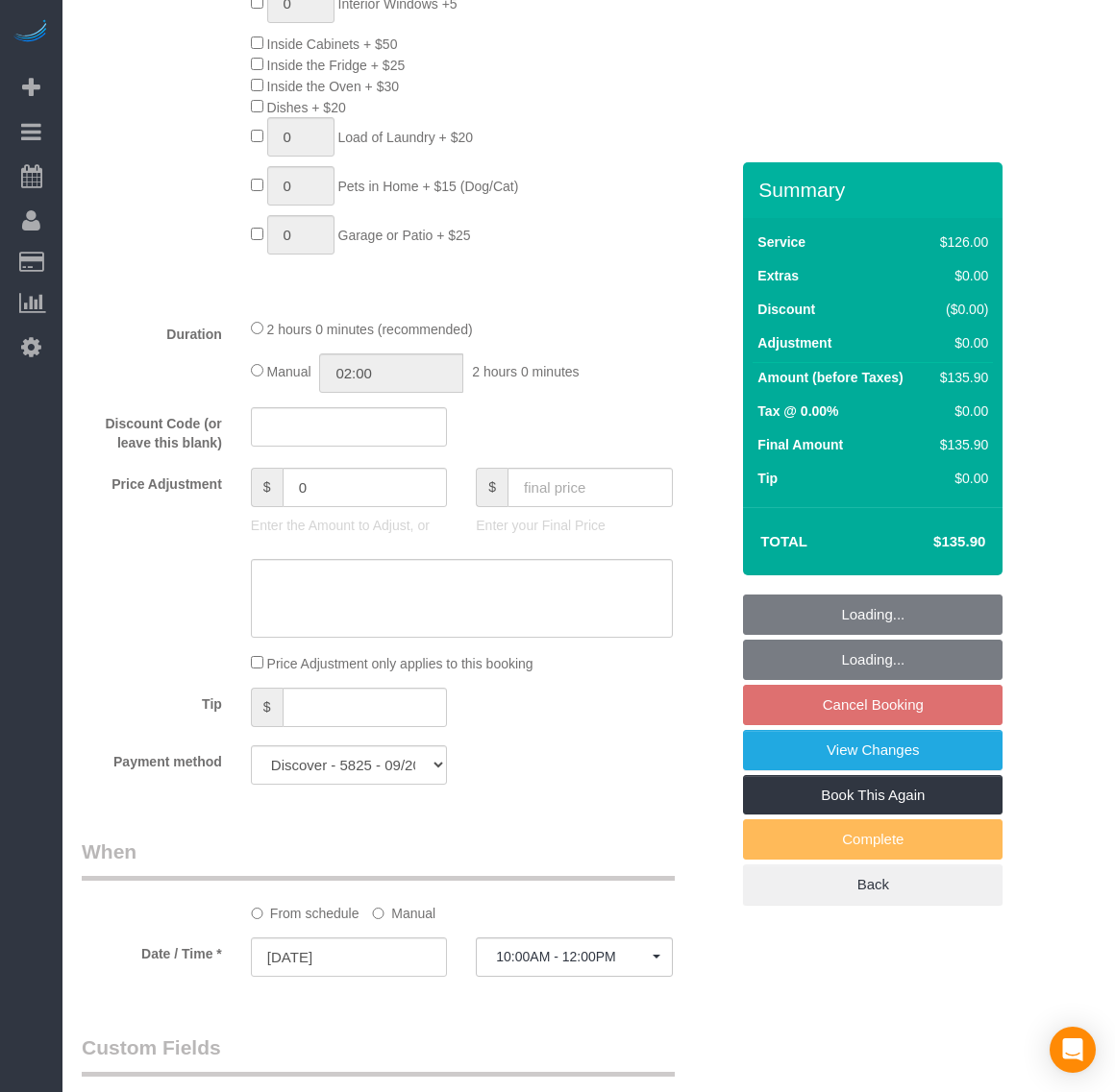
select select "spot186"
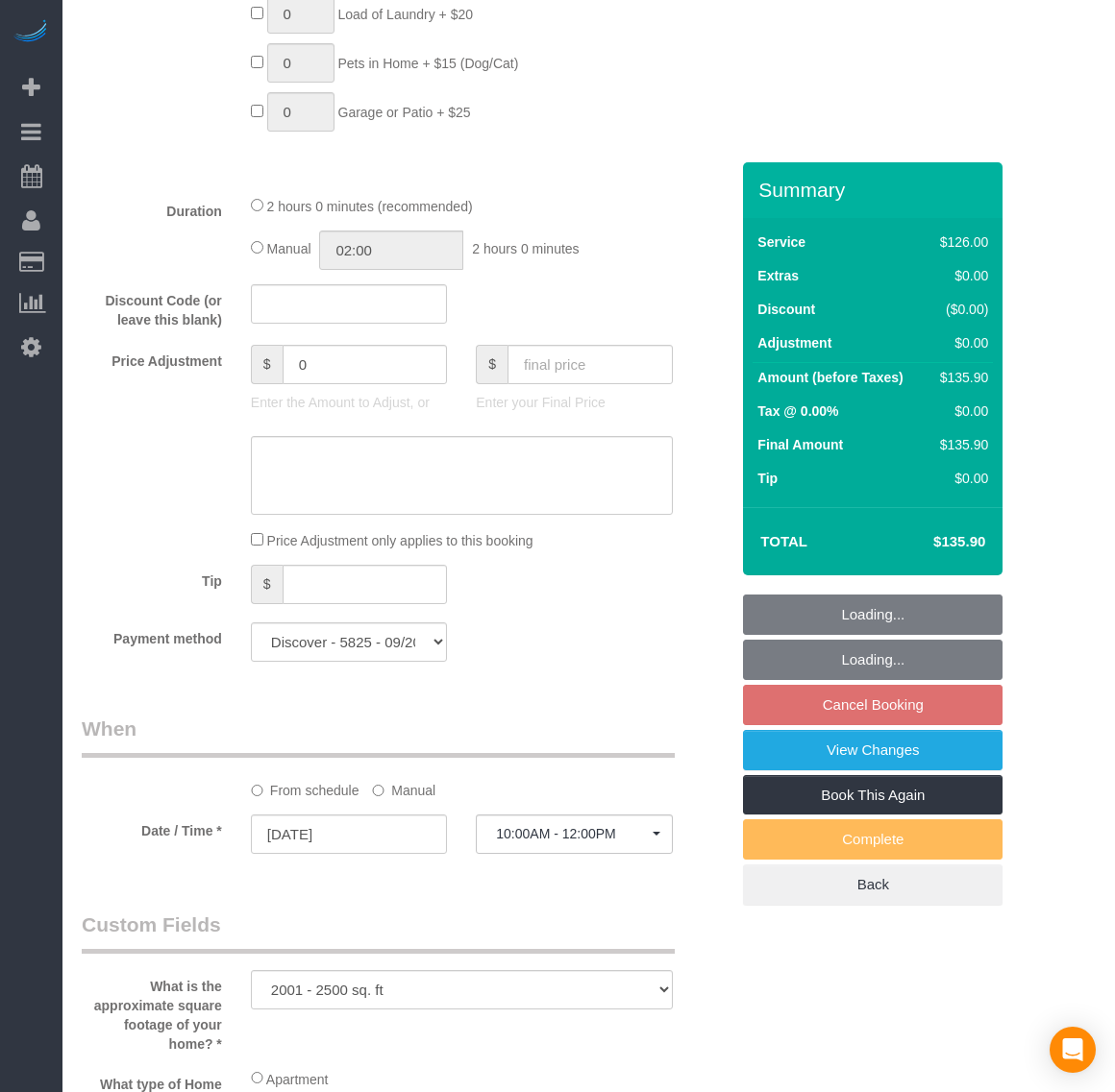
select select "2001"
click at [307, 837] on input "[DATE]" at bounding box center [349, 834] width 196 height 39
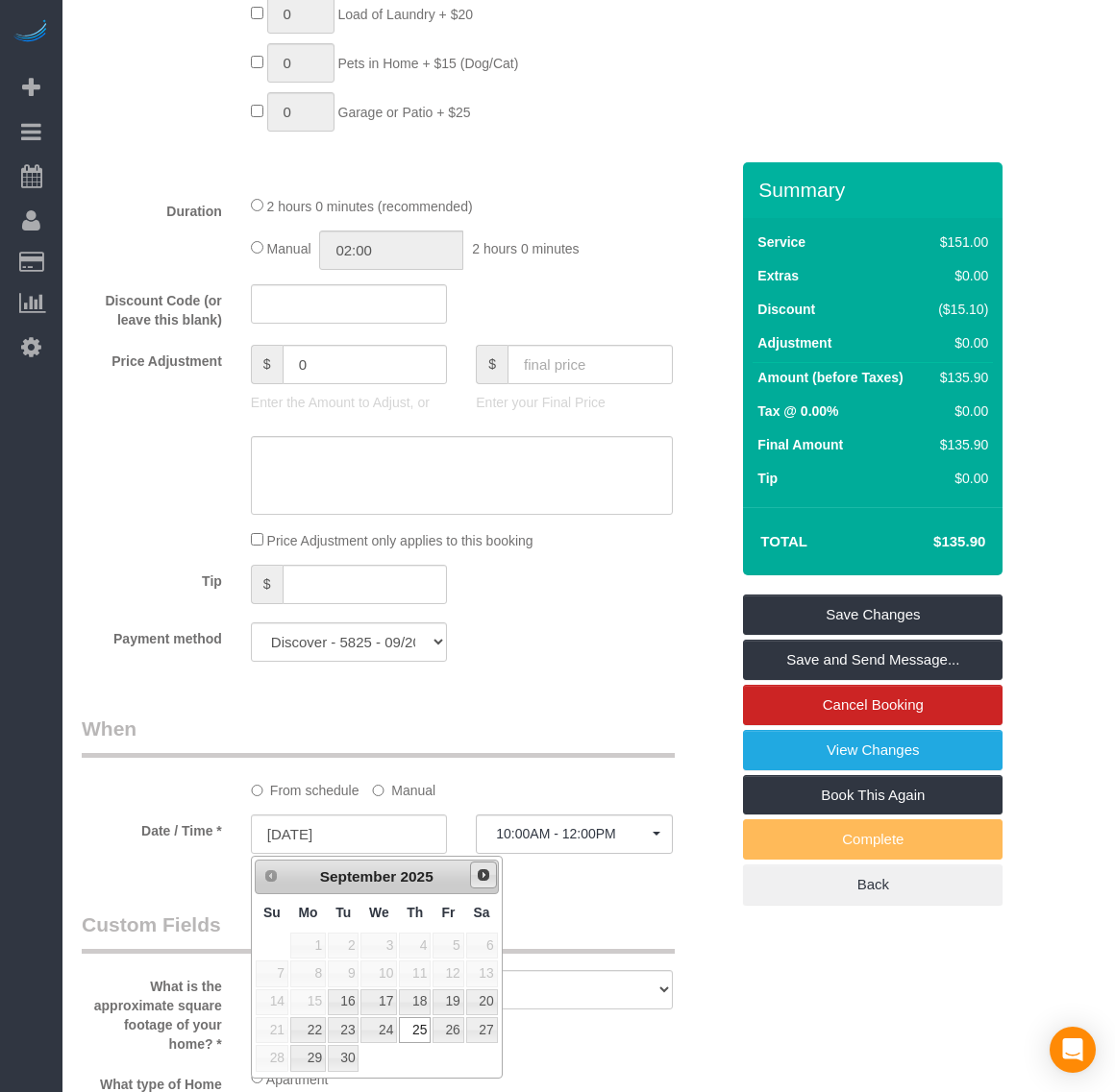
click at [486, 872] on span "Next" at bounding box center [483, 875] width 16 height 16
click at [411, 943] on link "2" at bounding box center [415, 946] width 31 height 26
type input "[DATE]"
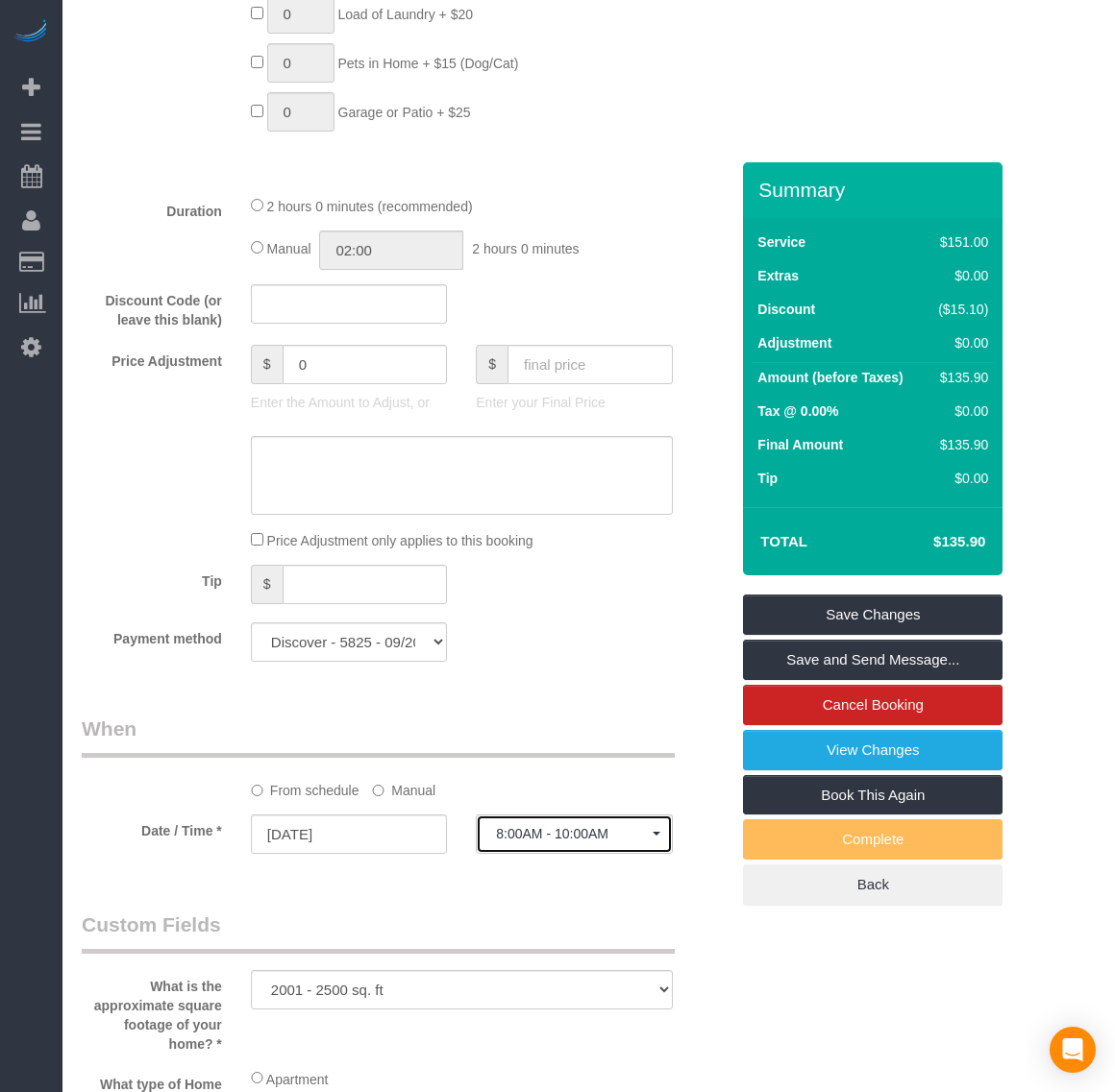
click at [606, 836] on span "8:00AM - 10:00AM" at bounding box center [574, 834] width 155 height 16
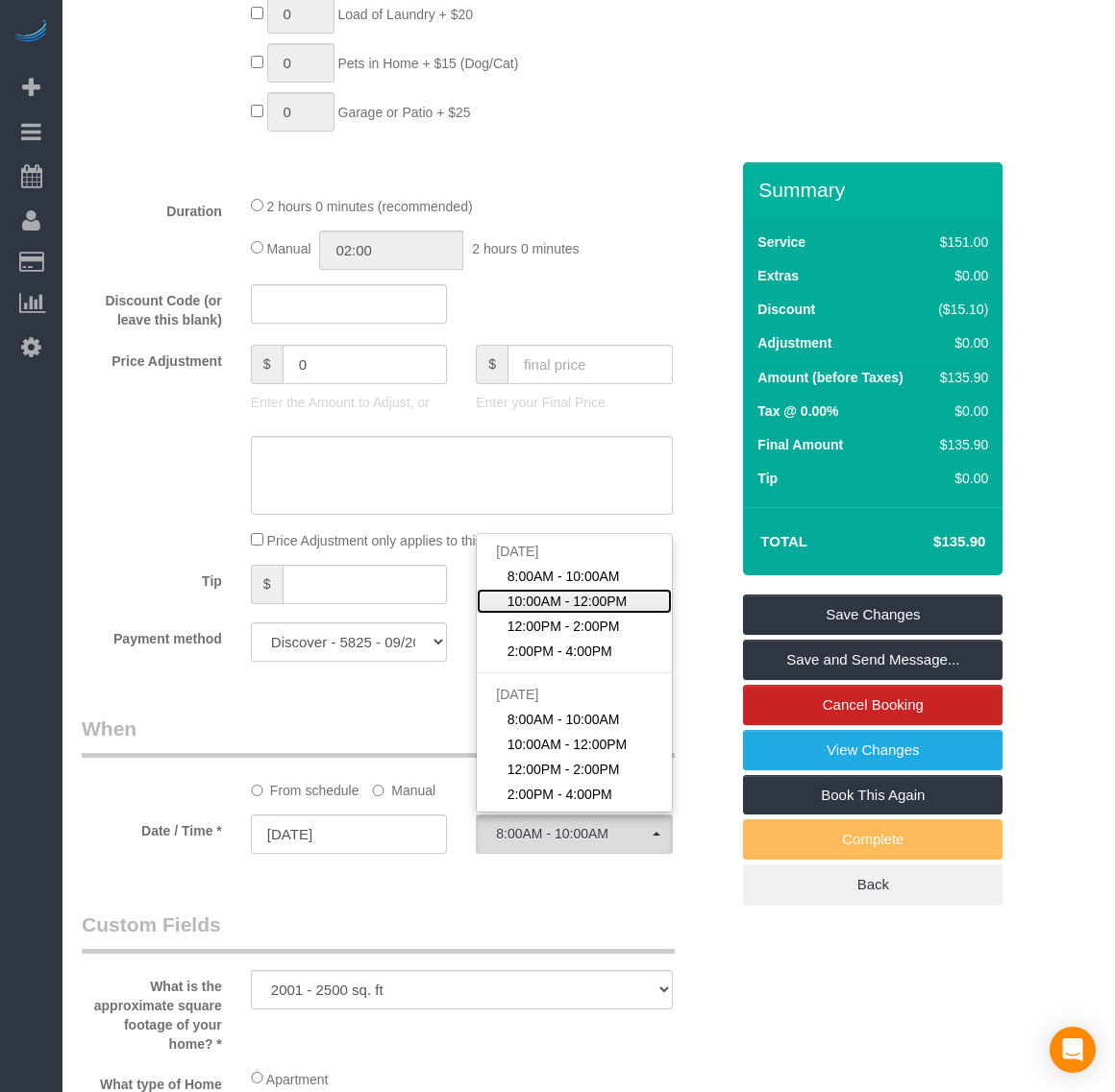
click at [596, 606] on span "10:00AM - 12:00PM" at bounding box center [567, 602] width 120 height 20
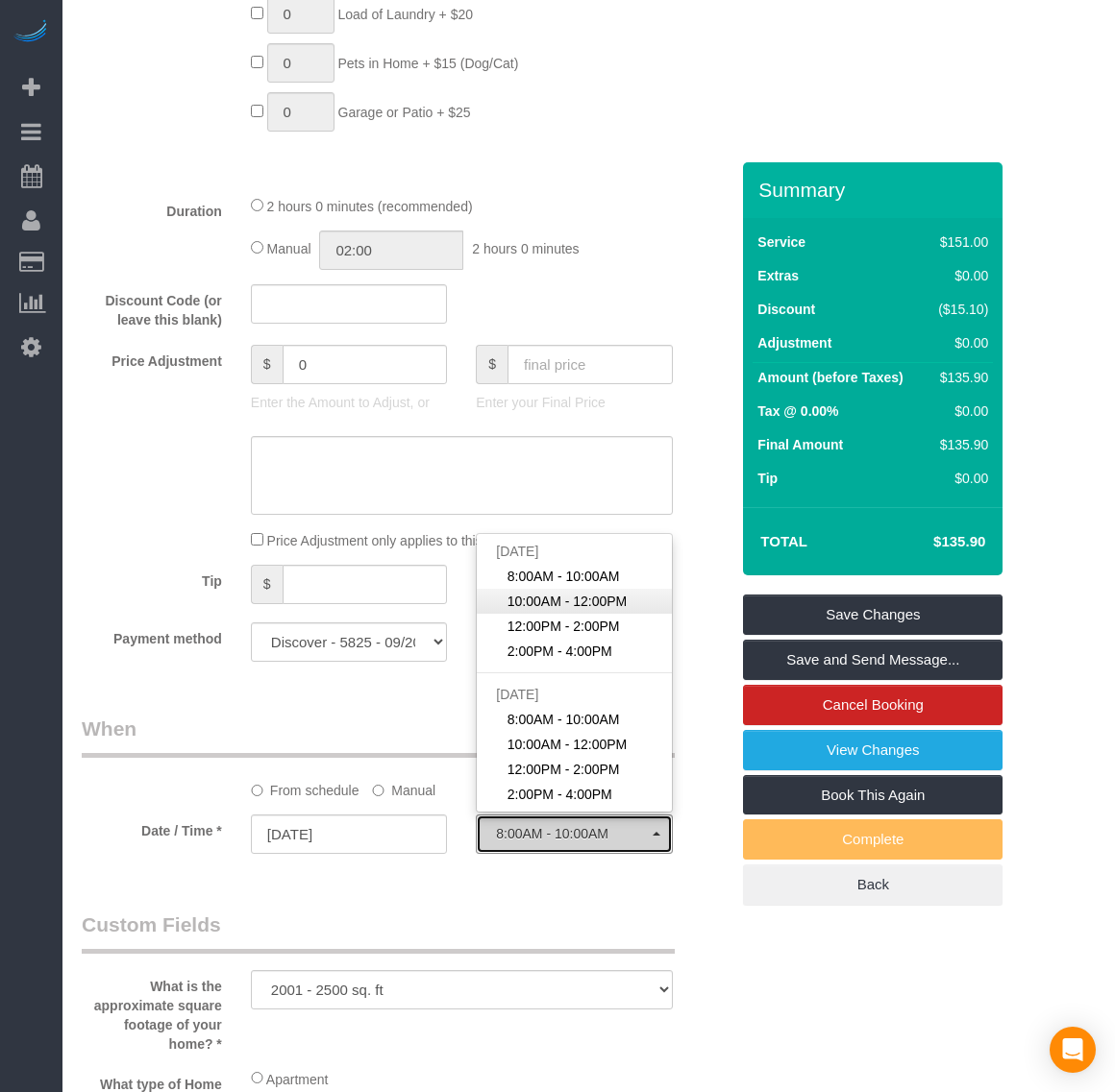
select select "spot203"
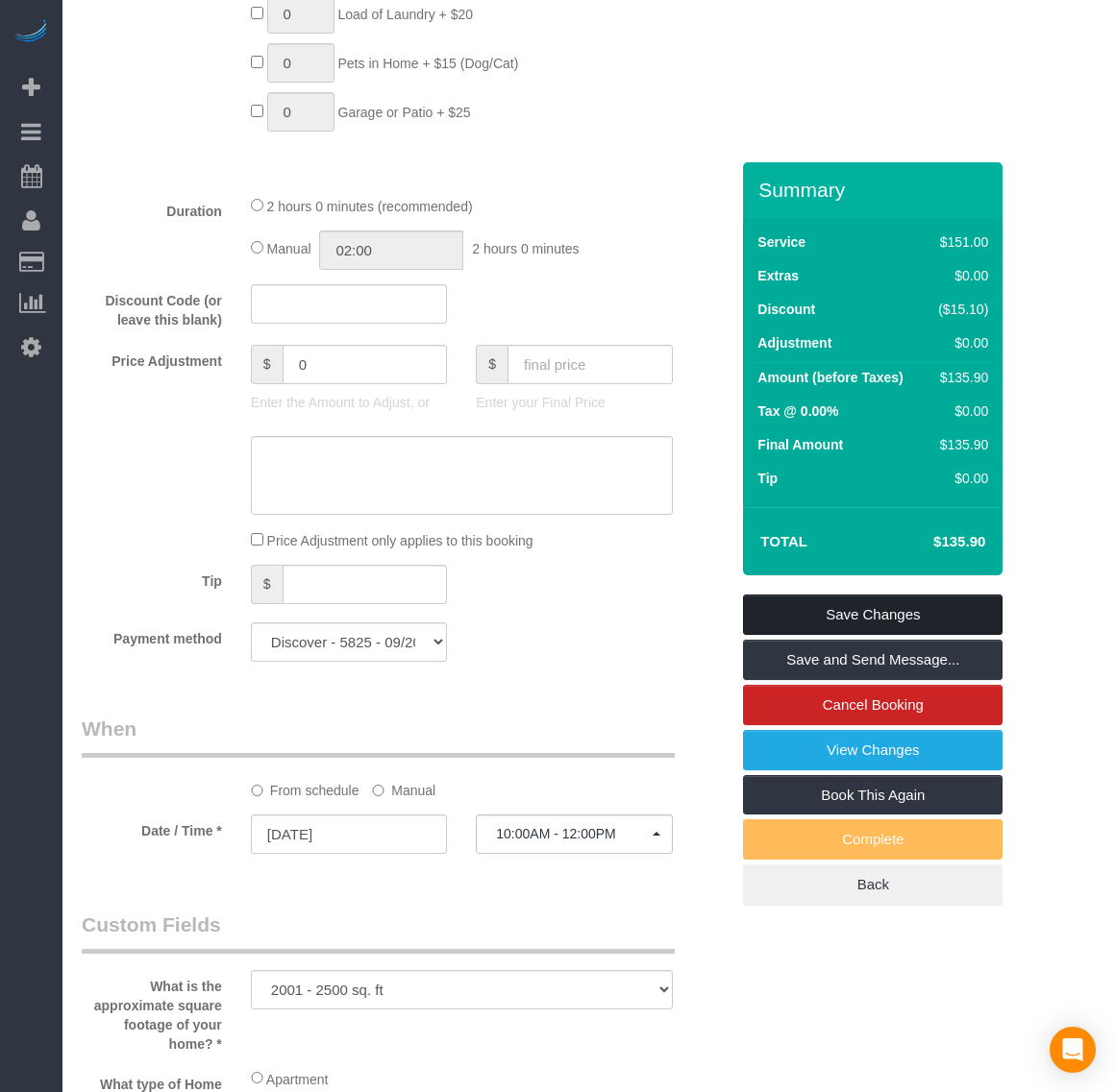
click at [875, 602] on link "Save Changes" at bounding box center [872, 614] width 259 height 40
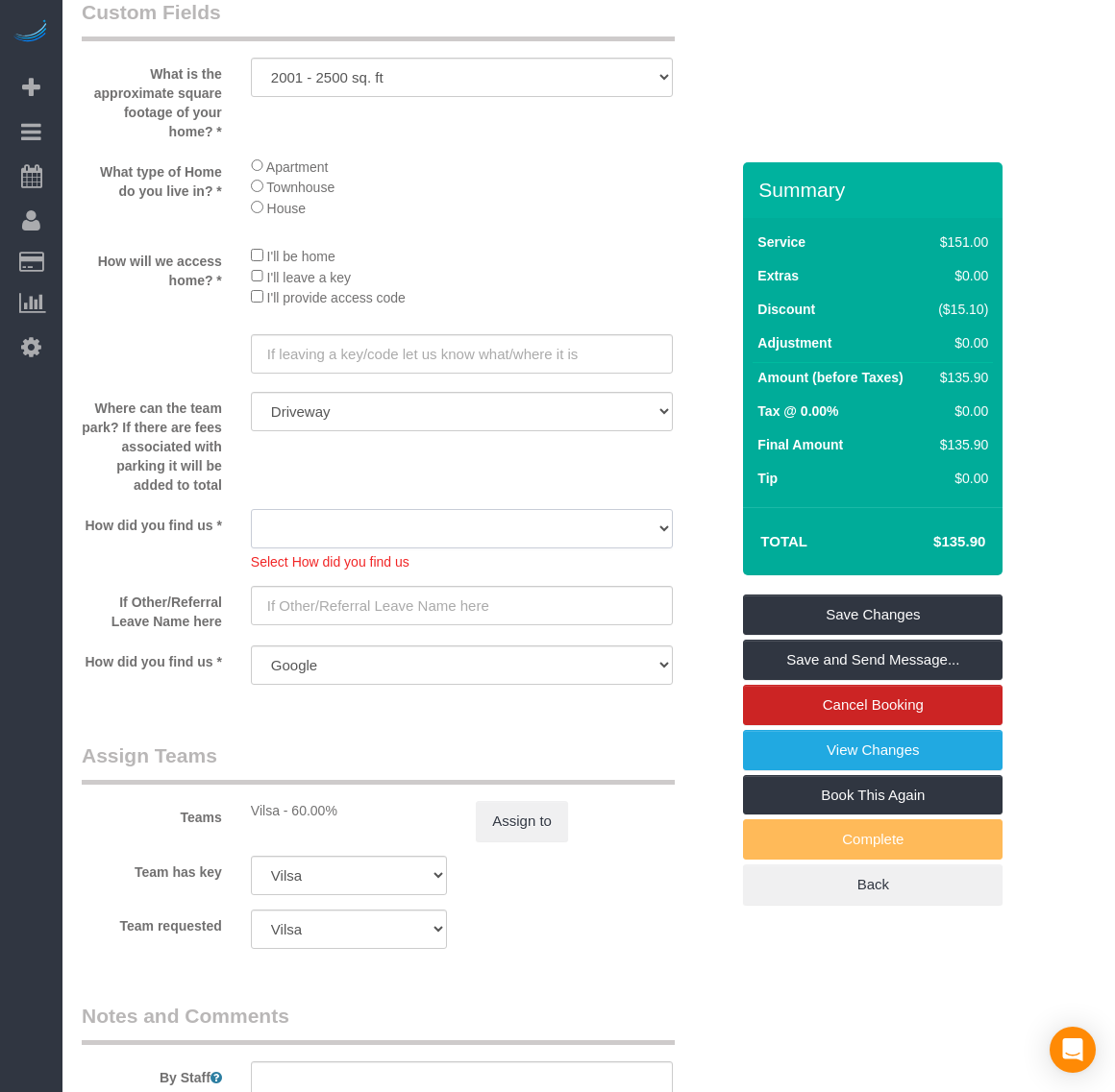
drag, startPoint x: 486, startPoint y: 525, endPoint x: 474, endPoint y: 548, distance: 25.9
click at [486, 525] on select "Yelp Google Twitter Instagram Nextdoor Facebook Returning Customer Craigslist R…" at bounding box center [461, 528] width 421 height 39
select select "number:35"
click at [251, 511] on select "Yelp Google Twitter Instagram Nextdoor Facebook Returning Customer Craigslist R…" at bounding box center [461, 528] width 421 height 39
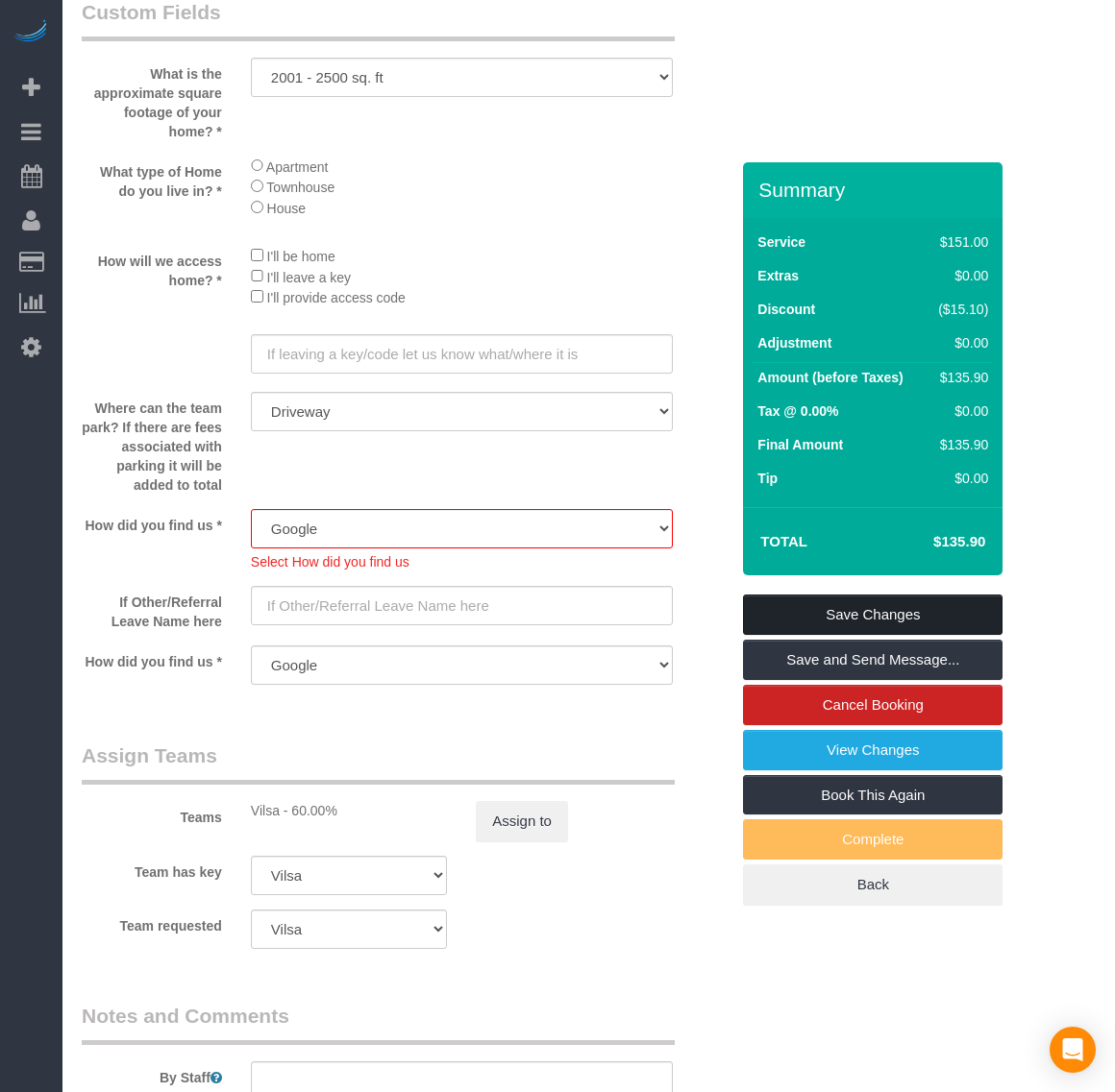
click at [920, 613] on link "Save Changes" at bounding box center [872, 614] width 259 height 40
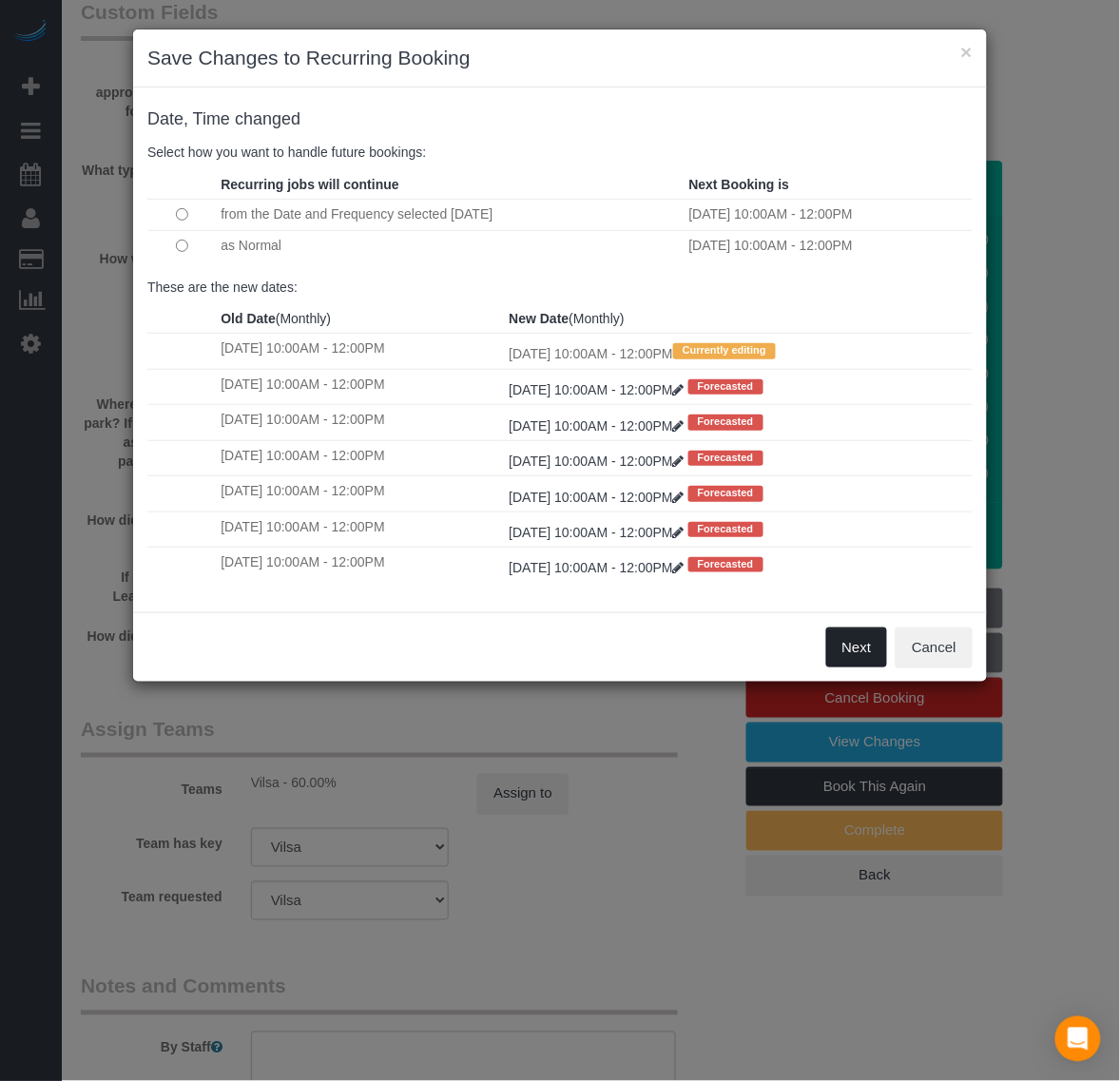
click at [861, 656] on button "Next" at bounding box center [858, 647] width 62 height 40
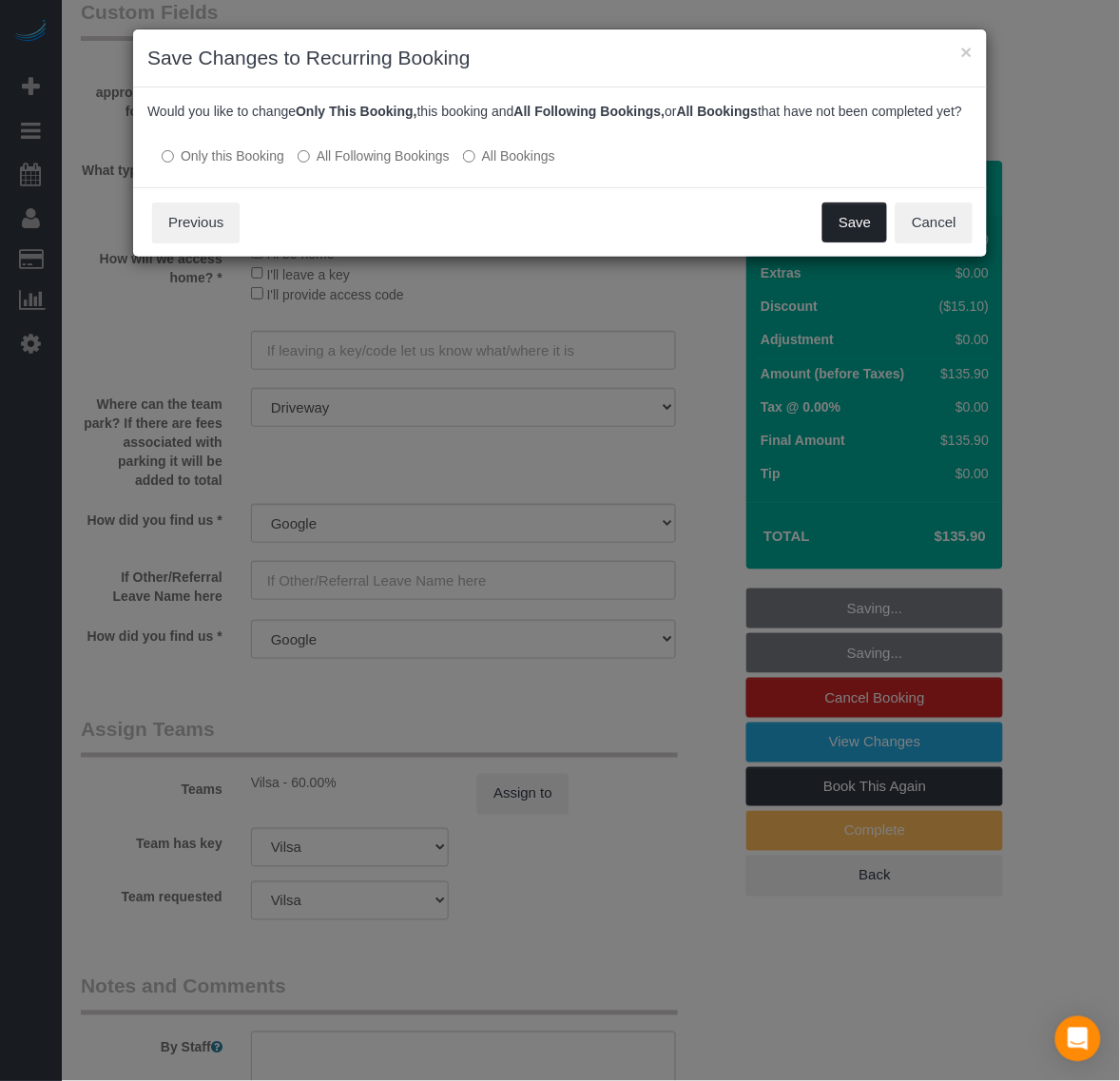
click at [845, 235] on button "Save" at bounding box center [855, 222] width 65 height 40
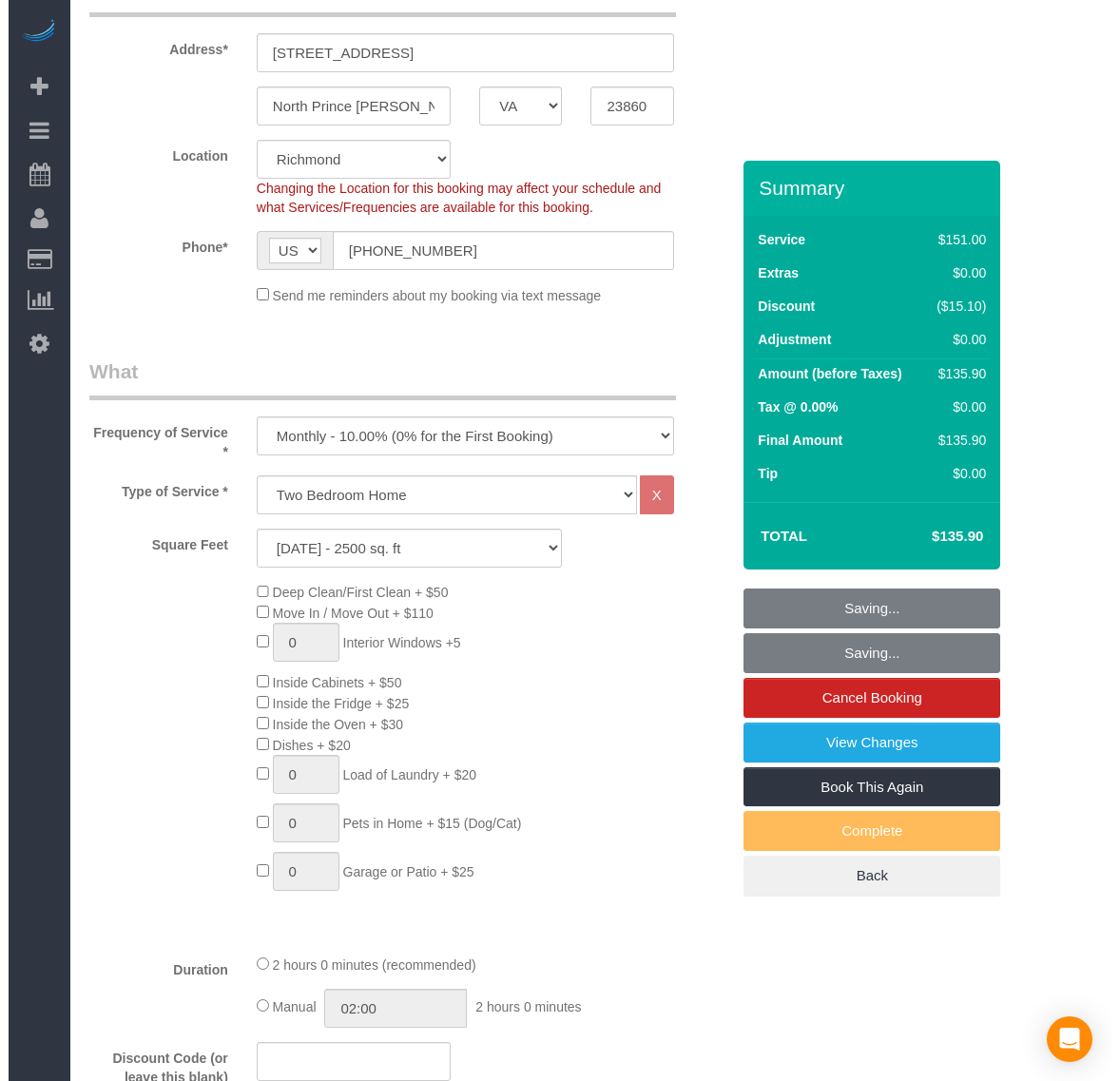
scroll to position [0, 0]
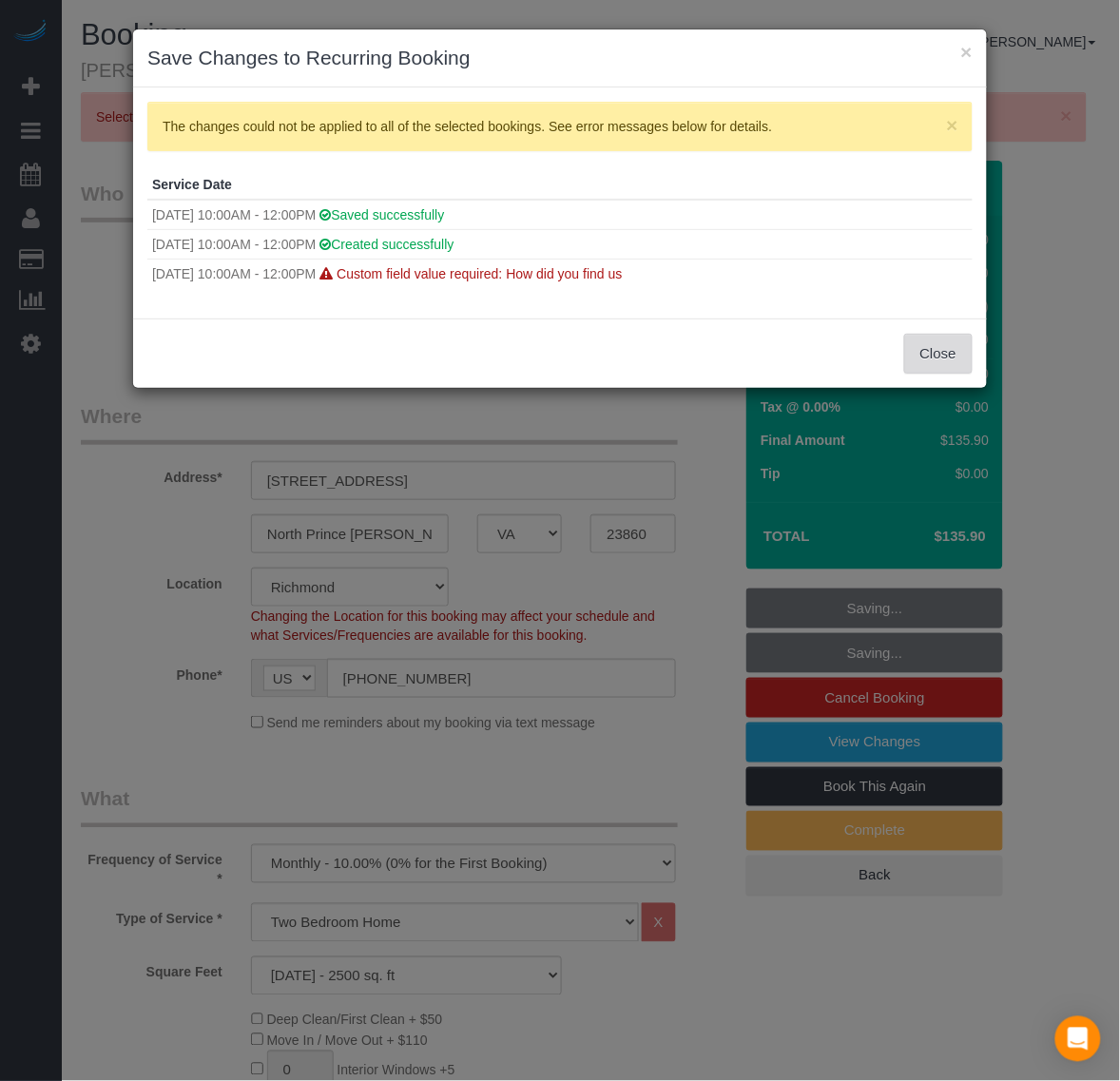
click at [918, 348] on button "Close" at bounding box center [938, 353] width 68 height 40
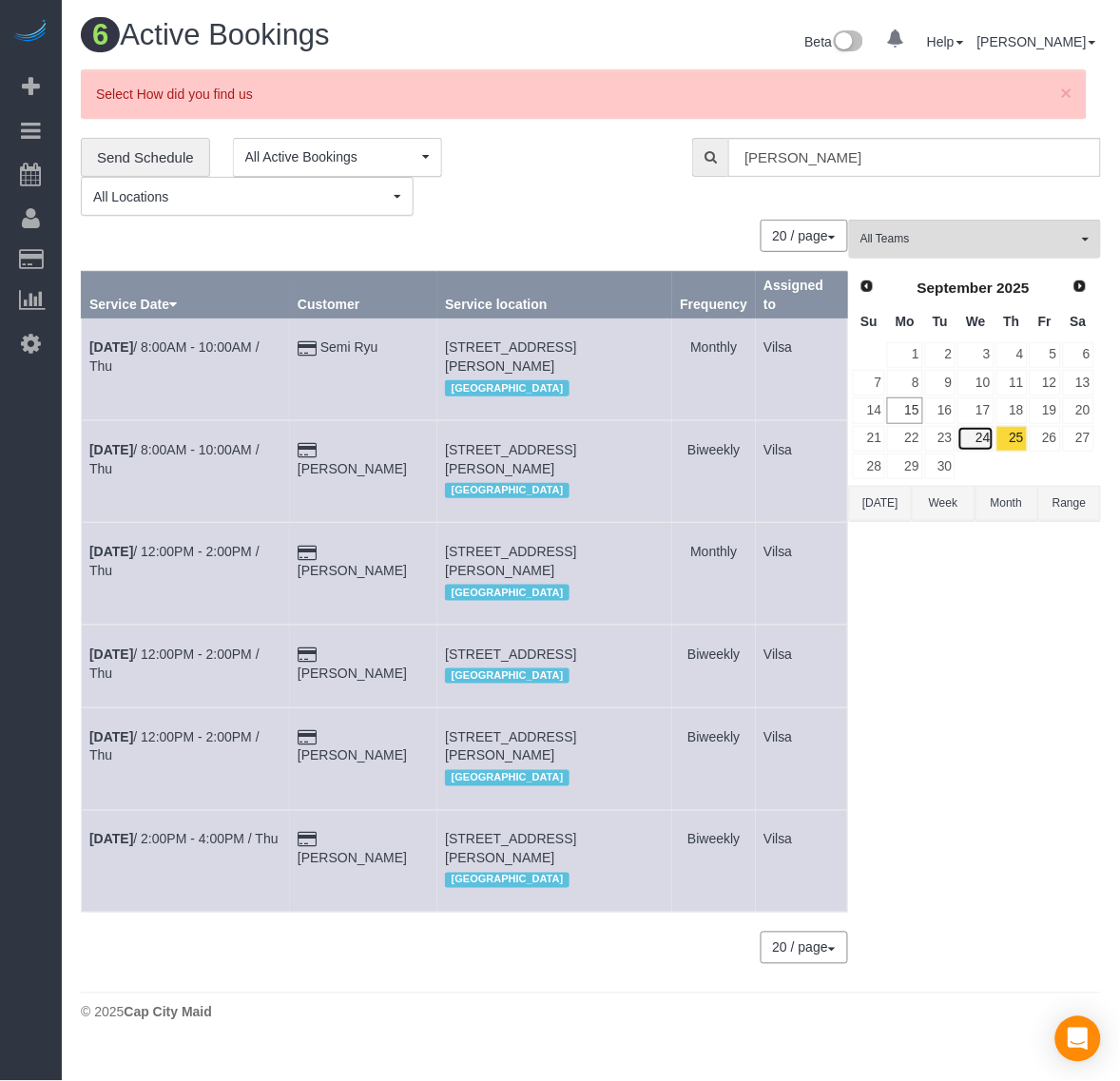
click at [980, 440] on link "24" at bounding box center [975, 438] width 36 height 25
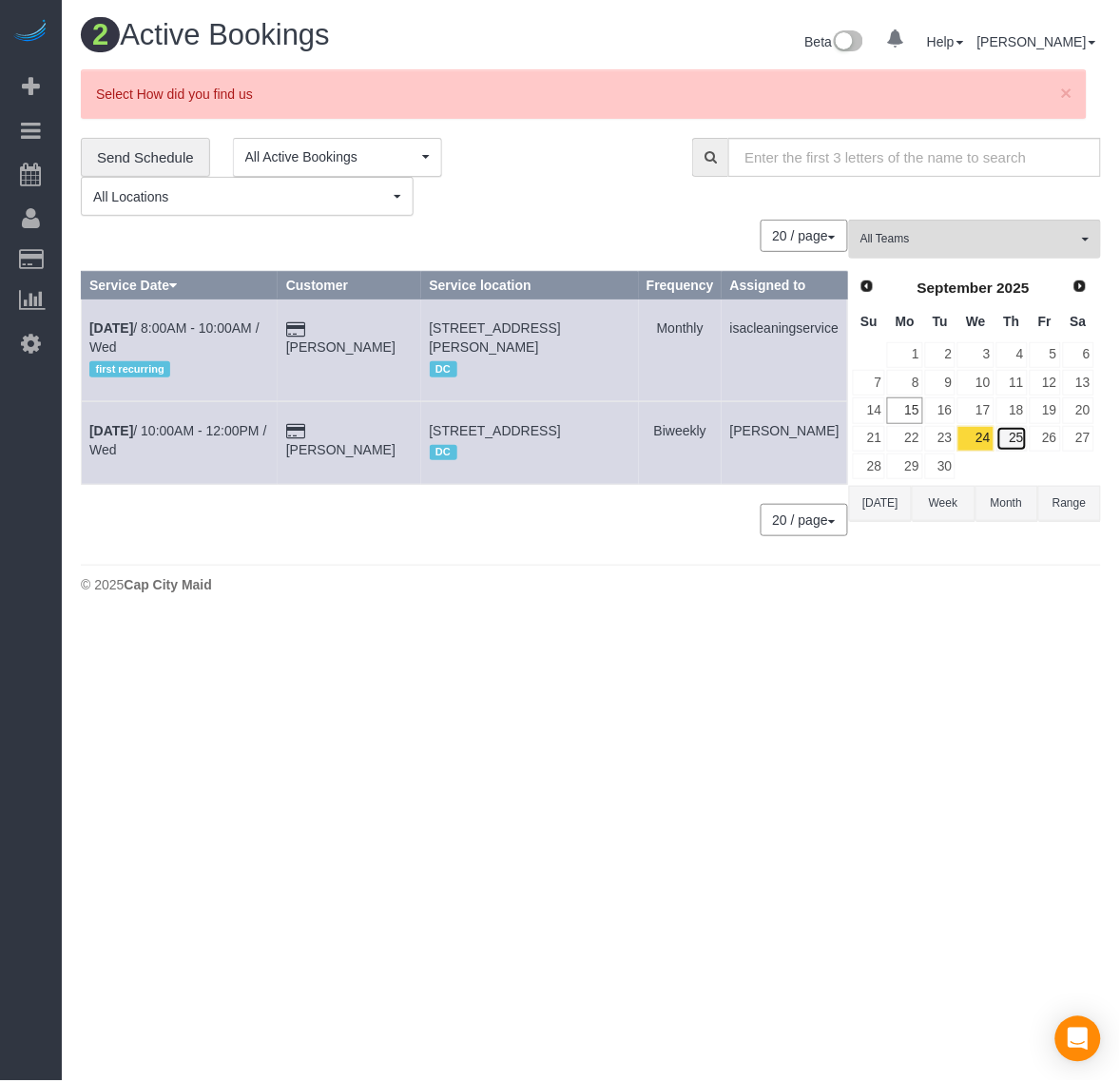
click at [1014, 440] on link "25" at bounding box center [1012, 438] width 31 height 25
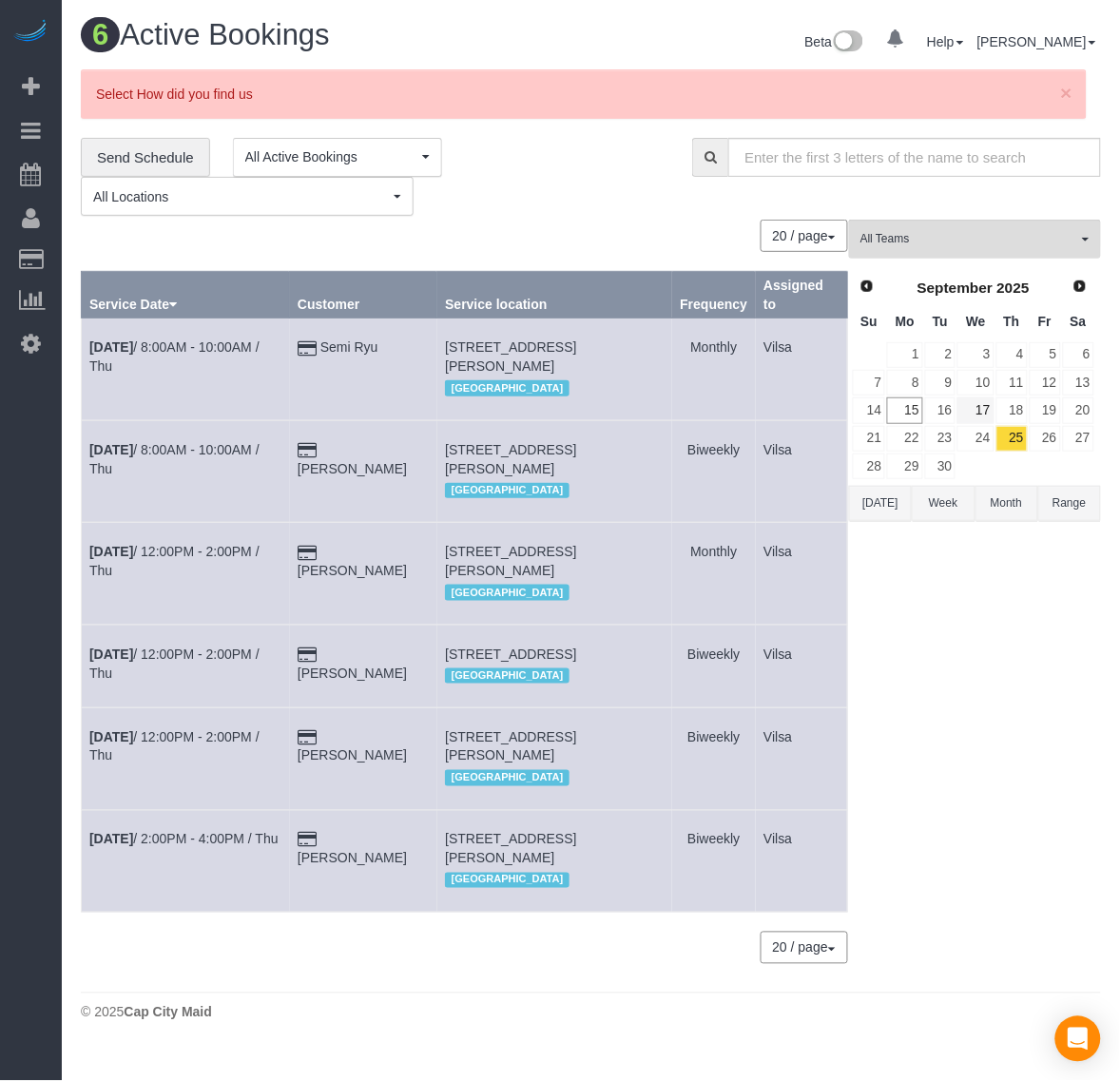
click at [996, 412] on td "18" at bounding box center [1012, 410] width 33 height 27
click at [980, 419] on link "17" at bounding box center [975, 410] width 36 height 25
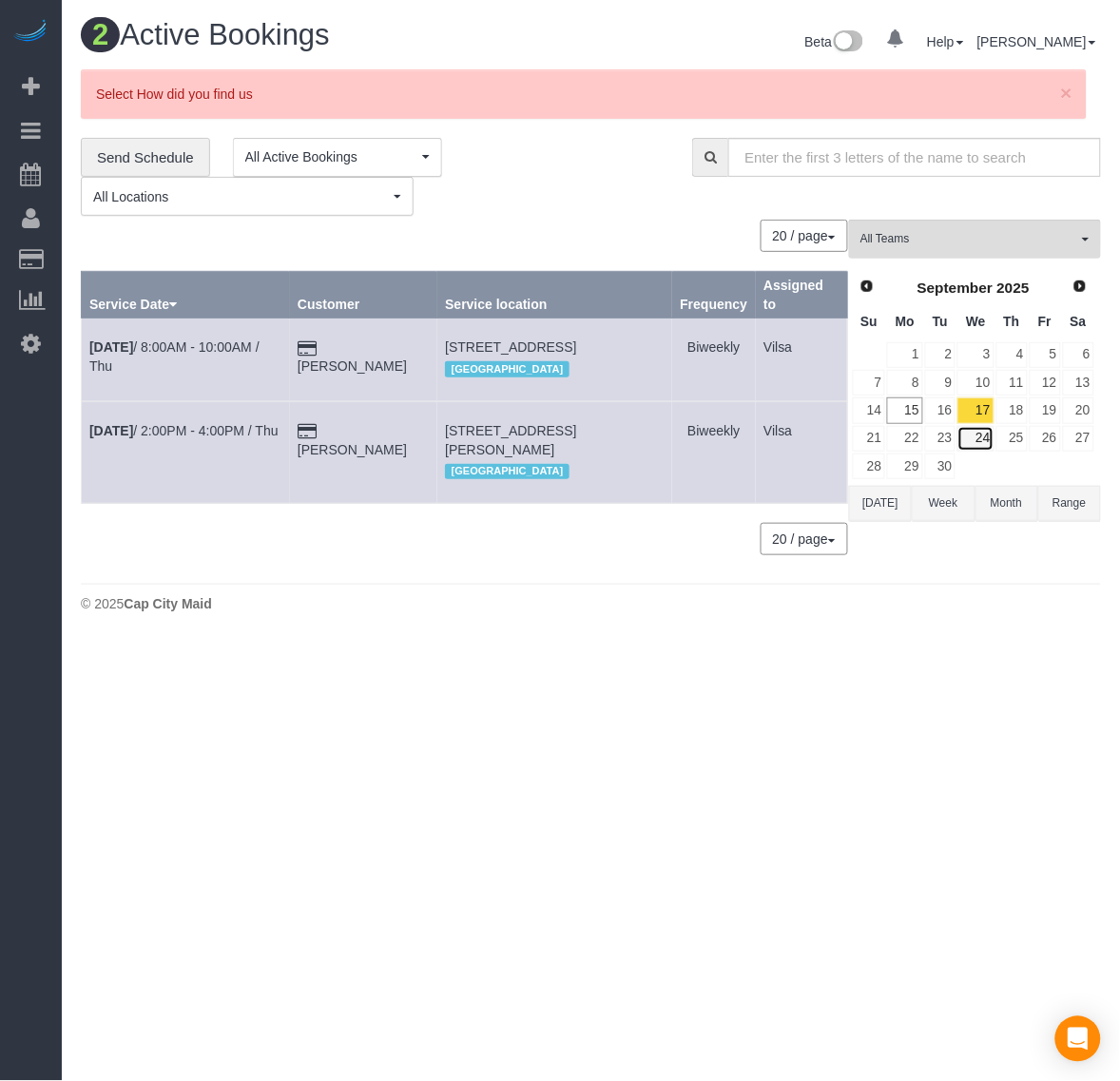
click at [980, 439] on link "24" at bounding box center [975, 438] width 36 height 25
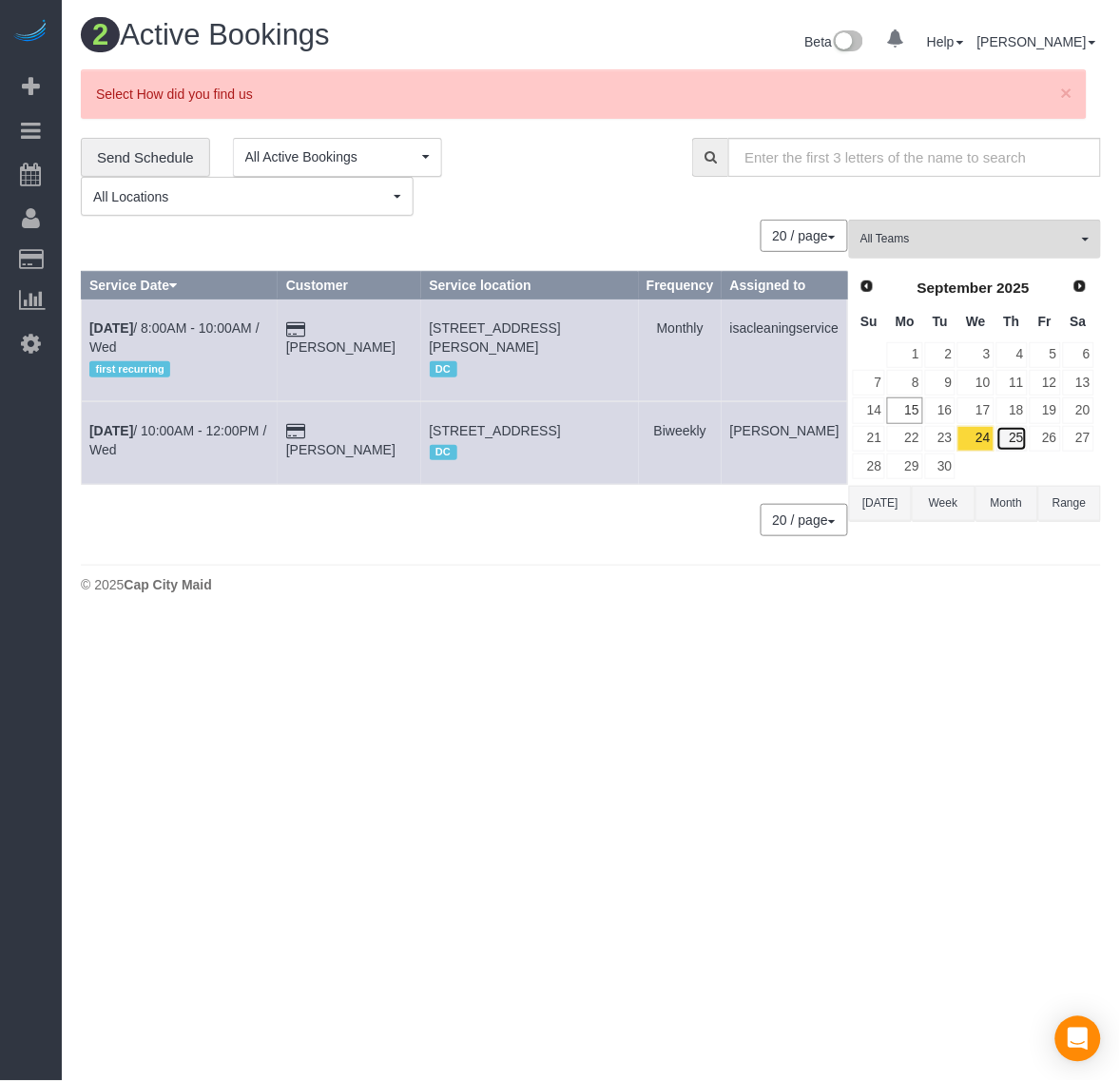
click at [1015, 426] on link "25" at bounding box center [1012, 438] width 31 height 25
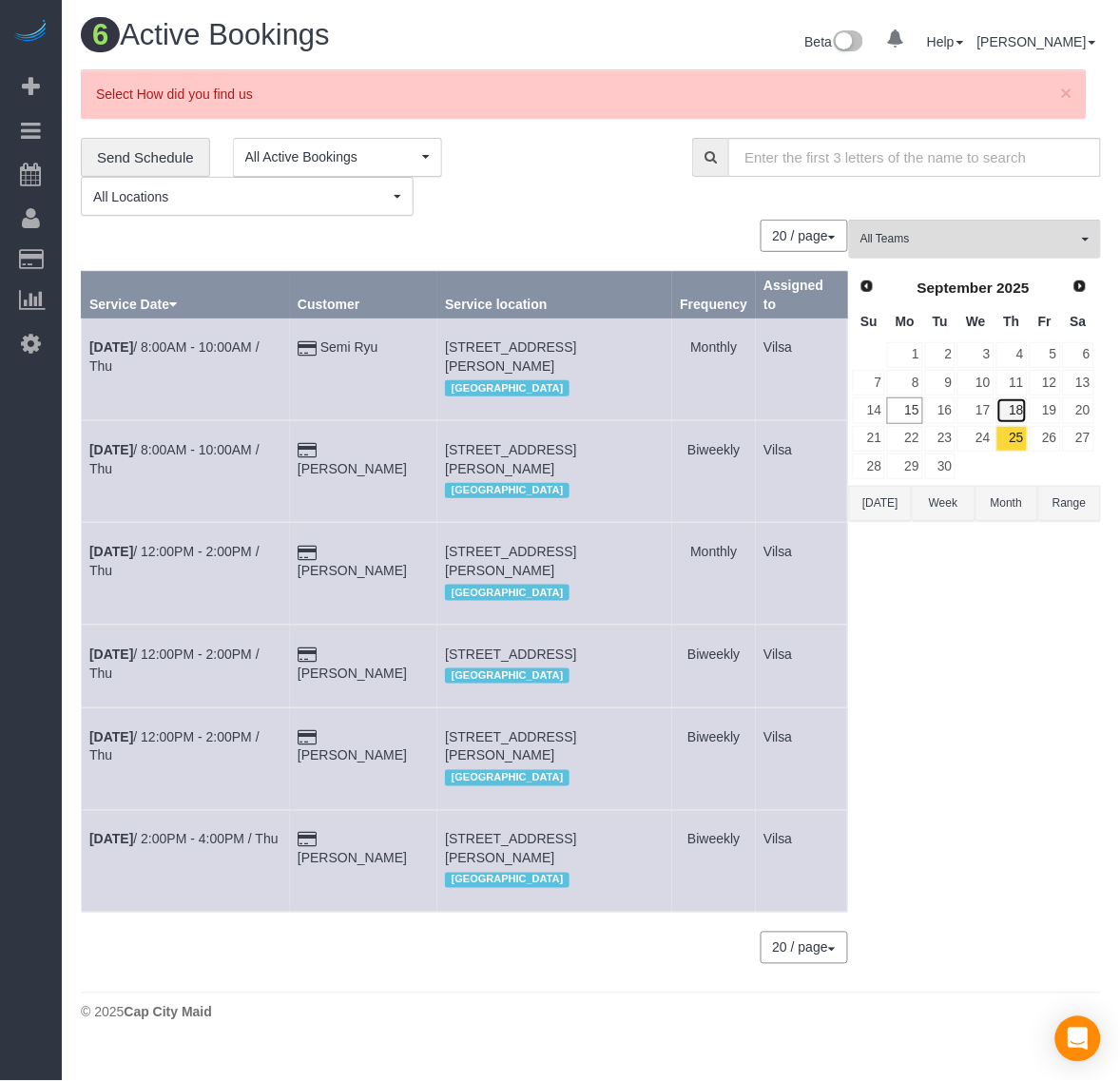
click at [1011, 406] on link "18" at bounding box center [1012, 410] width 31 height 25
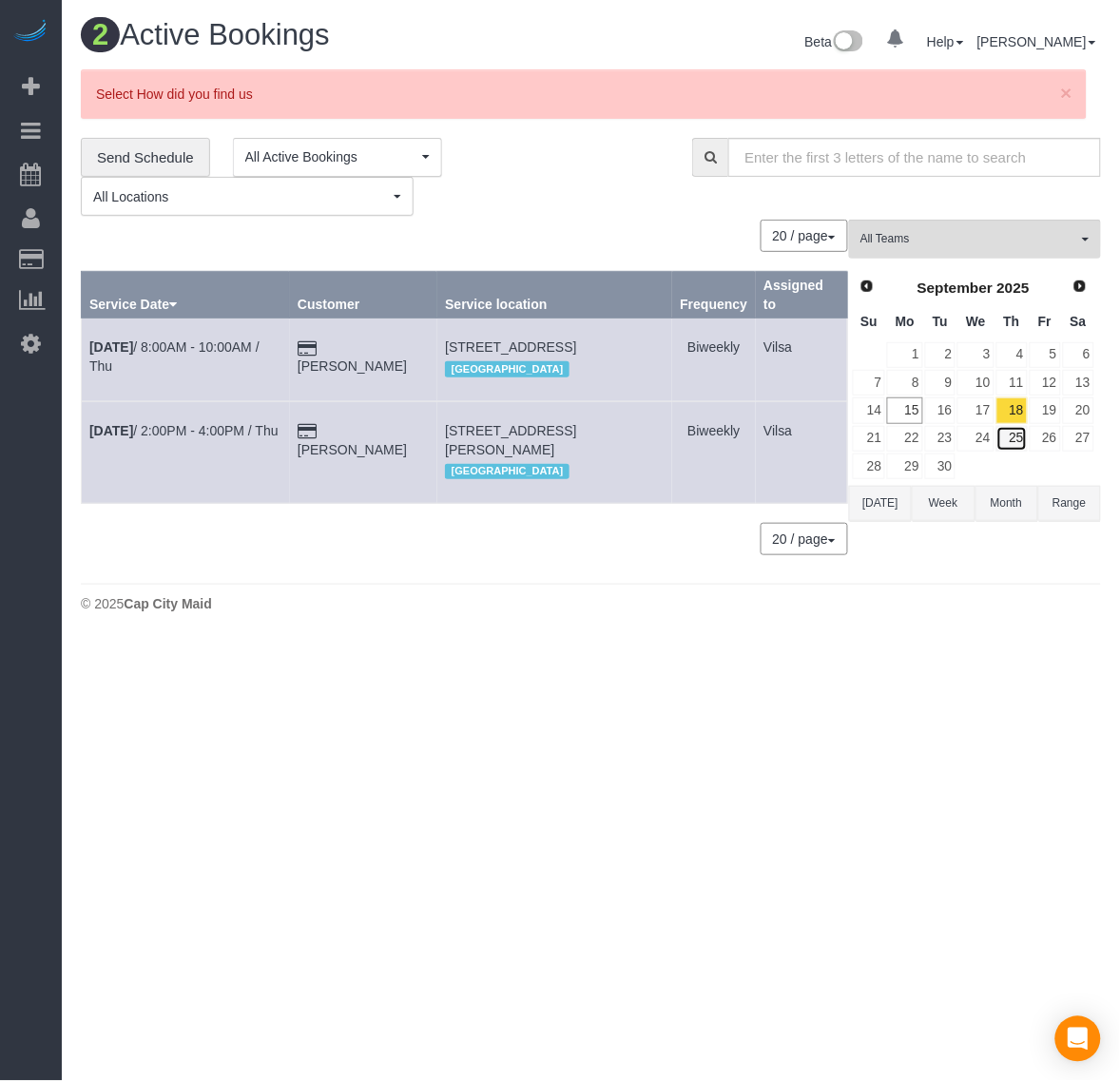
click at [1013, 426] on link "25" at bounding box center [1012, 438] width 31 height 25
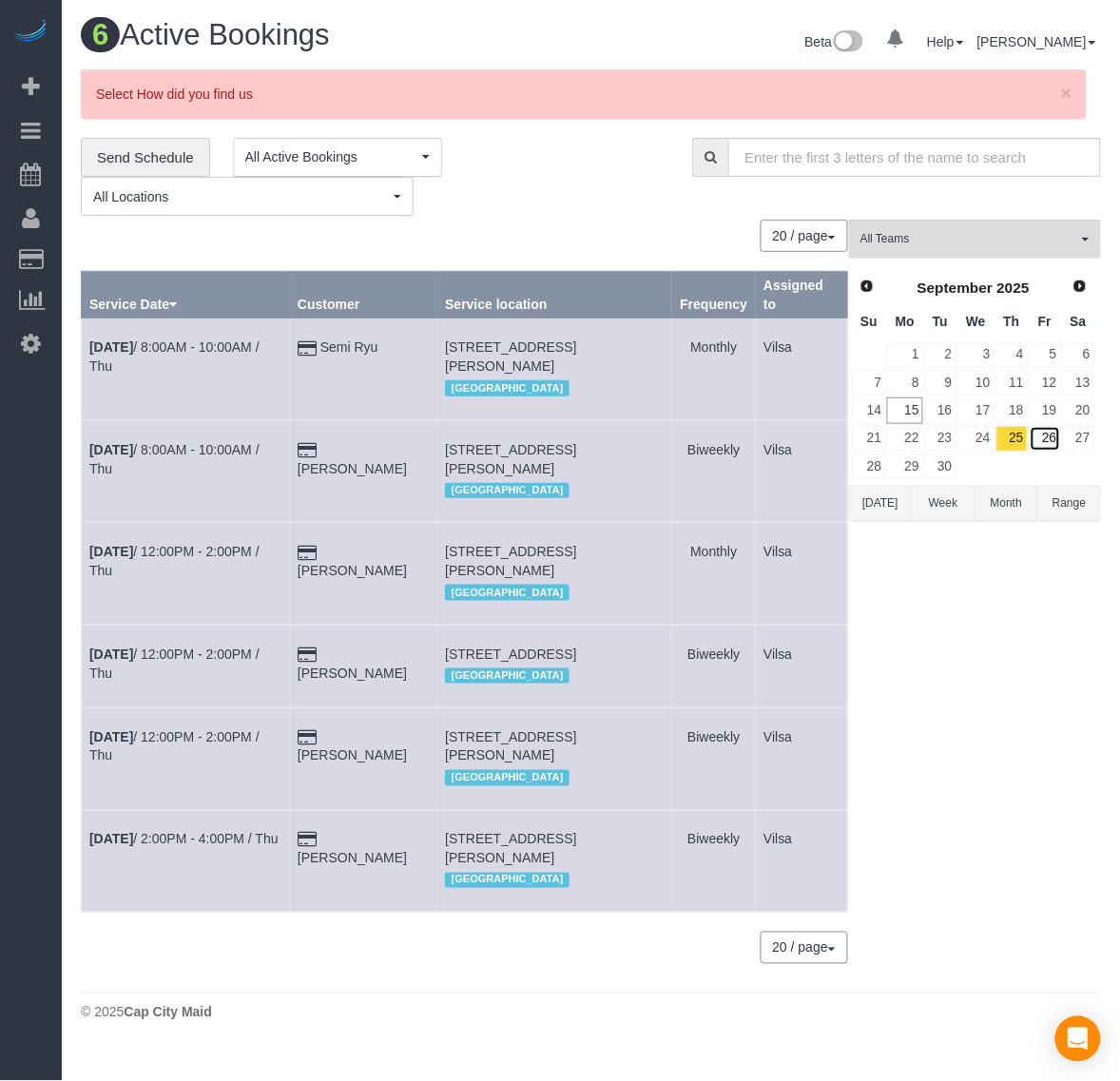
click at [1059, 443] on link "26" at bounding box center [1045, 438] width 31 height 25
